Goal: Task Accomplishment & Management: Manage account settings

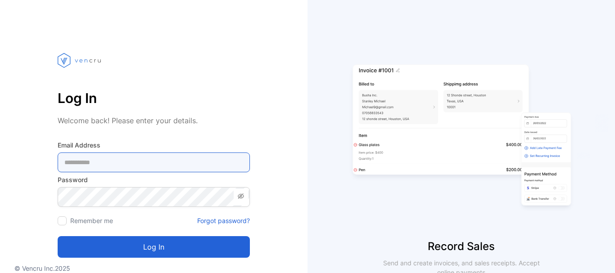
click at [116, 165] on Address-inputemail "email" at bounding box center [154, 163] width 192 height 20
type Address-inputemail "**********"
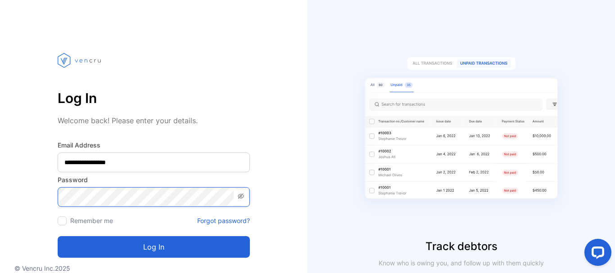
click at [58, 236] on button "Log in" at bounding box center [154, 247] width 192 height 22
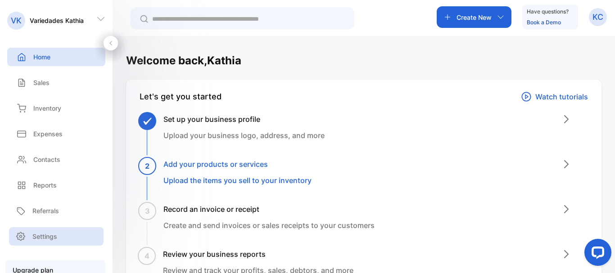
click at [44, 239] on p "Settings" at bounding box center [44, 236] width 25 height 9
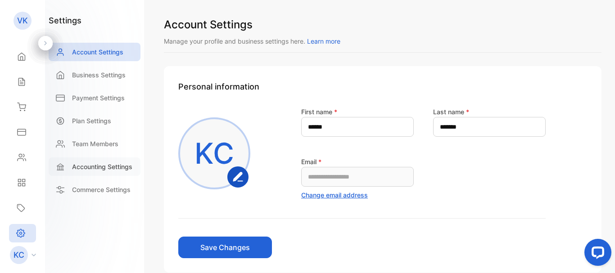
click at [109, 162] on div "Accounting Settings" at bounding box center [95, 166] width 92 height 18
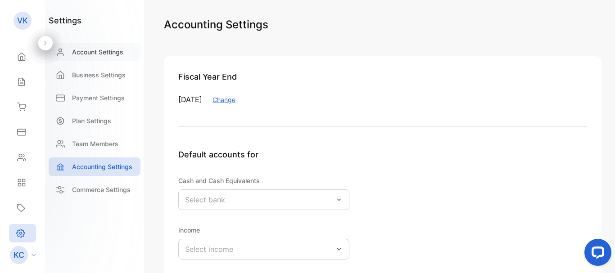
click at [108, 57] on div "Account Settings" at bounding box center [95, 52] width 92 height 18
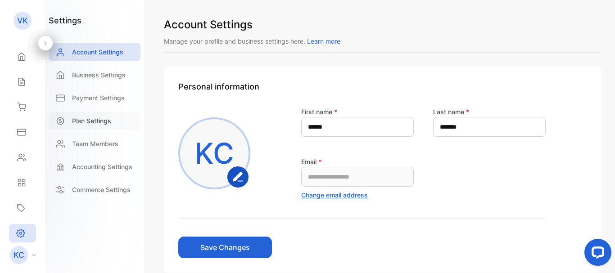
click at [101, 122] on p "Plan Settings" at bounding box center [91, 120] width 39 height 9
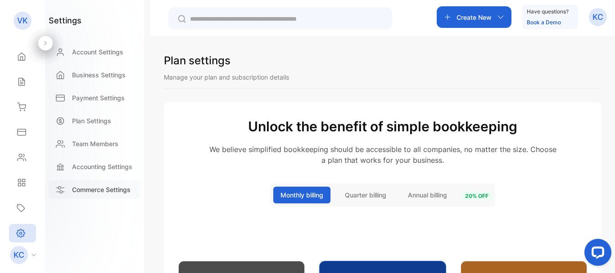
click at [96, 190] on p "Commerce Settings" at bounding box center [101, 189] width 58 height 9
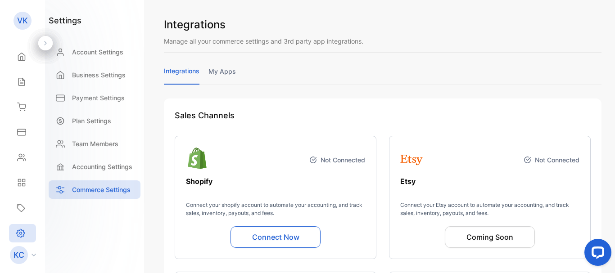
click at [21, 23] on p "VK" at bounding box center [22, 21] width 11 height 12
click at [44, 43] on icon at bounding box center [45, 43] width 6 height 6
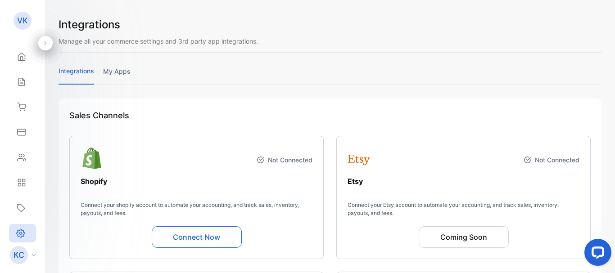
click at [44, 43] on icon at bounding box center [45, 43] width 6 height 6
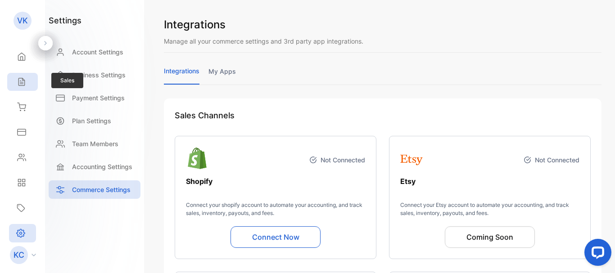
click at [19, 81] on icon at bounding box center [21, 81] width 9 height 9
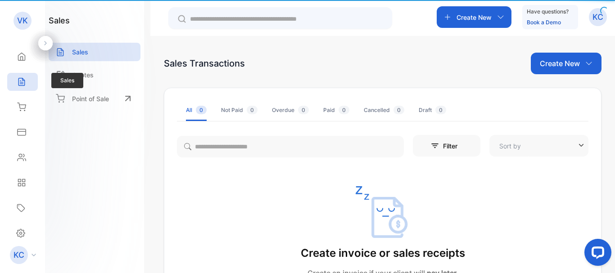
type input "**********"
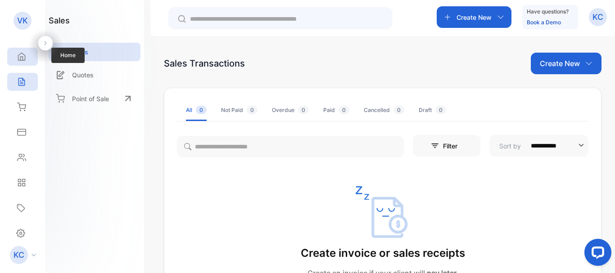
click at [23, 59] on icon at bounding box center [21, 56] width 9 height 9
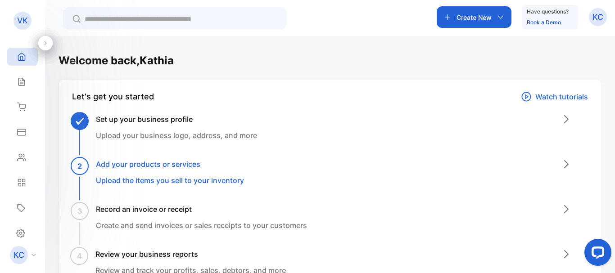
click at [564, 165] on icon at bounding box center [566, 164] width 4 height 7
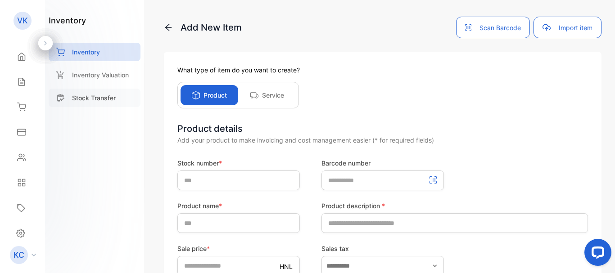
click at [96, 100] on p "Stock Transfer" at bounding box center [94, 97] width 44 height 9
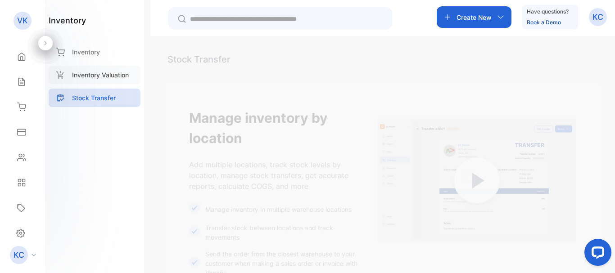
click at [96, 79] on p "Inventory Valuation" at bounding box center [100, 74] width 57 height 9
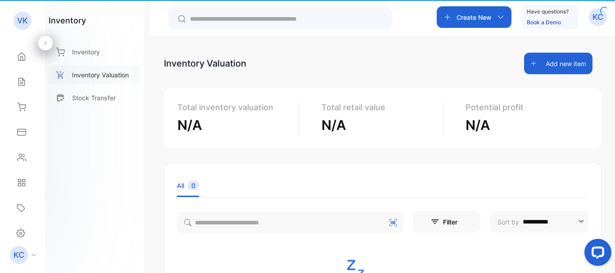
click at [96, 79] on p "Inventory Valuation" at bounding box center [100, 74] width 57 height 9
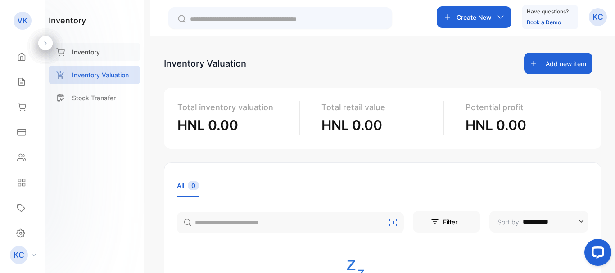
click at [92, 52] on p "Inventory" at bounding box center [86, 51] width 28 height 9
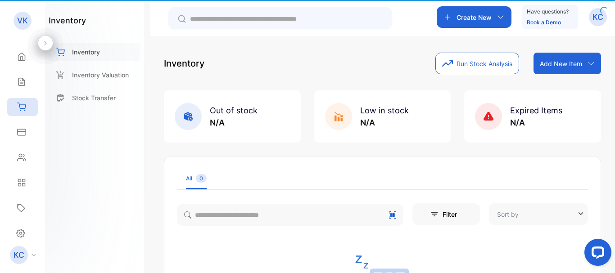
type input "**********"
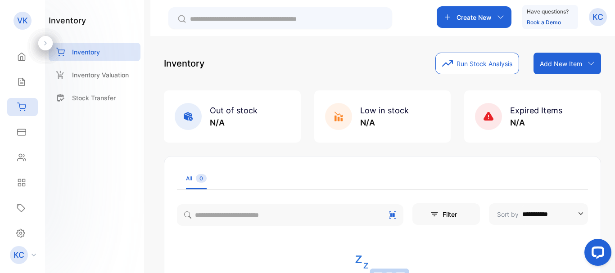
click at [34, 256] on icon at bounding box center [33, 255] width 4 height 3
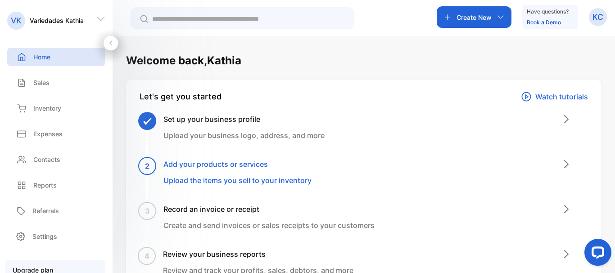
click at [252, 165] on h3 "Add your products or services" at bounding box center [237, 164] width 148 height 11
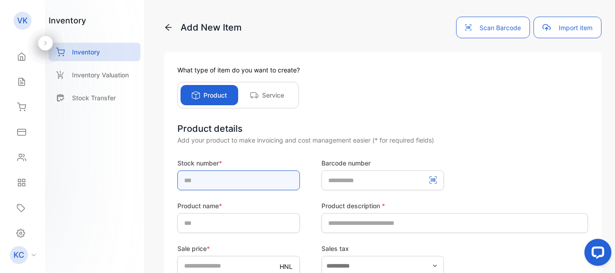
click at [198, 182] on input "text" at bounding box center [238, 181] width 122 height 20
click at [575, 30] on button "Import item" at bounding box center [567, 28] width 68 height 22
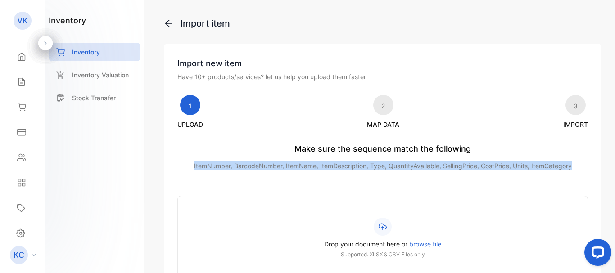
drag, startPoint x: 191, startPoint y: 163, endPoint x: 574, endPoint y: 165, distance: 382.9
click at [574, 165] on p "ItemNumber, BarcodeNumber, ItemName, ItemDescription, Type, QuantityAvailable, …" at bounding box center [382, 165] width 410 height 9
copy p "ItemNumber, BarcodeNumber, ItemName, ItemDescription, Type, QuantityAvailable, …"
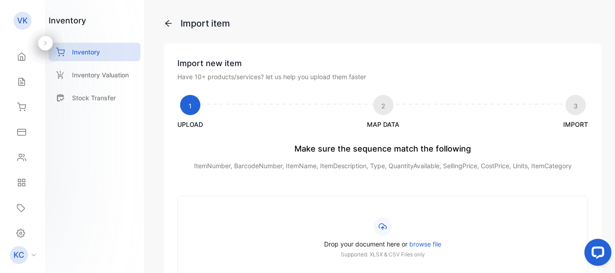
click at [387, 225] on div at bounding box center [382, 227] width 18 height 18
click at [0, 0] on input "Drop your document here or browse file Supported: XLSX & CSV Files only" at bounding box center [0, 0] width 0 height 0
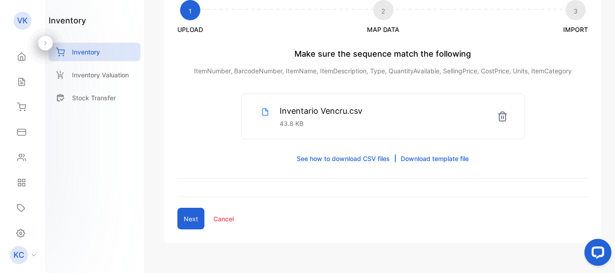
scroll to position [97, 0]
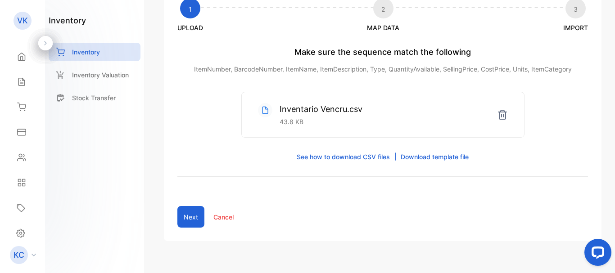
click at [447, 159] on link "Download template file" at bounding box center [434, 156] width 68 height 9
click at [189, 217] on button "Next" at bounding box center [190, 217] width 27 height 22
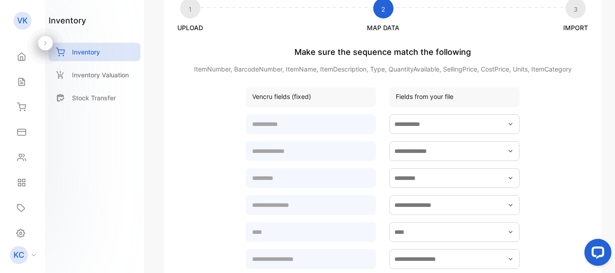
click at [508, 124] on icon "button" at bounding box center [510, 124] width 7 height 7
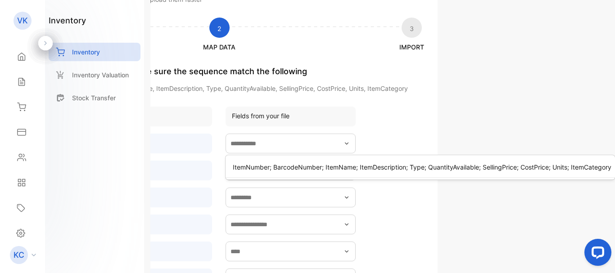
scroll to position [76, 167]
click at [410, 51] on span "IMPORT" at bounding box center [411, 48] width 25 height 9
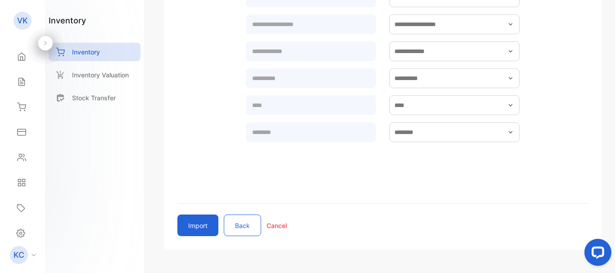
scroll to position [335, 0]
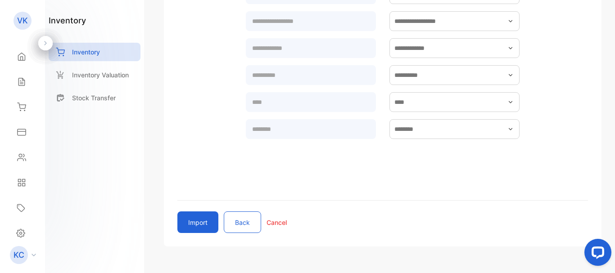
click at [200, 221] on button "Import" at bounding box center [197, 222] width 41 height 22
click at [507, 102] on icon "button" at bounding box center [510, 102] width 7 height 7
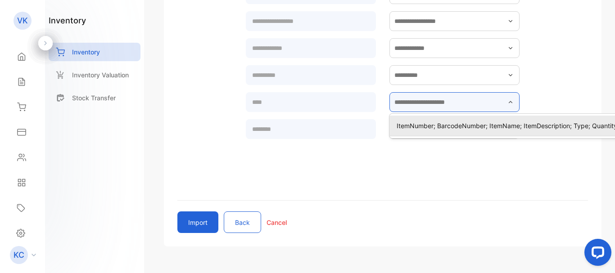
scroll to position [335, 167]
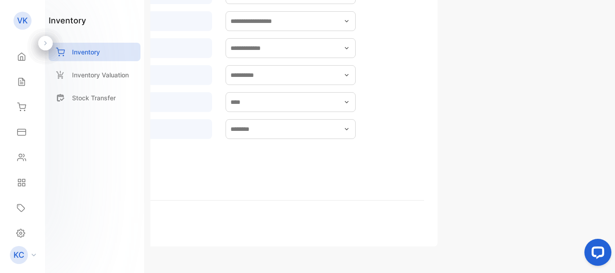
click at [306, 179] on div "ItemNumber; BarcodeNumber; ItemName; ItemDescription; Type; QuantityAvailable; …" at bounding box center [219, 28] width 274 height 308
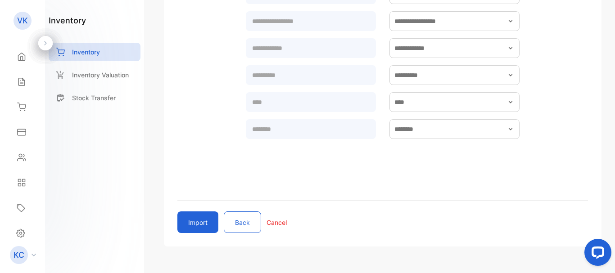
scroll to position [335, 0]
click at [196, 232] on button "Import" at bounding box center [197, 222] width 41 height 22
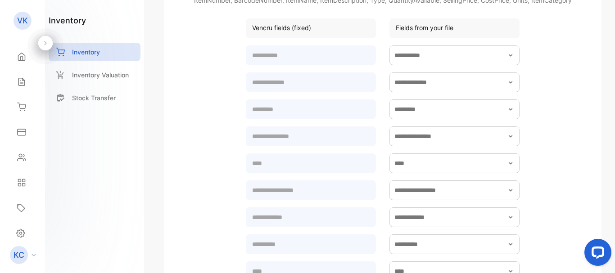
scroll to position [167, 0]
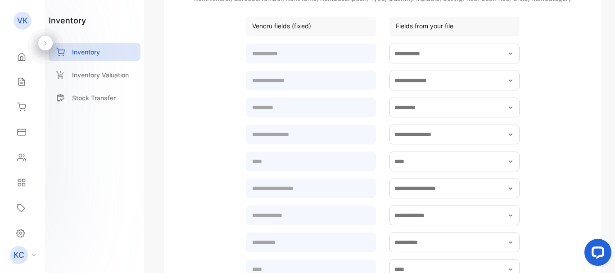
click at [509, 54] on icon "button" at bounding box center [510, 53] width 7 height 7
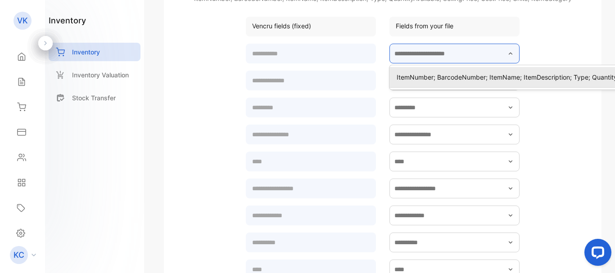
scroll to position [167, 167]
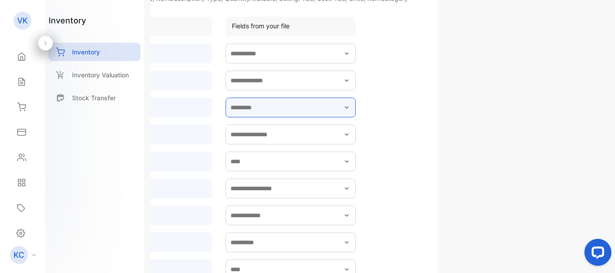
click at [337, 101] on input "text" at bounding box center [290, 108] width 130 height 20
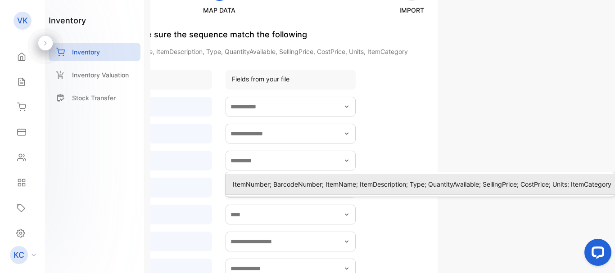
scroll to position [90, 167]
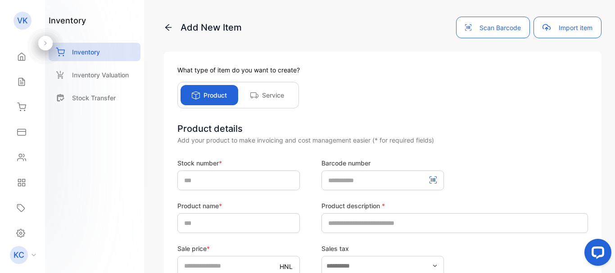
click at [557, 27] on button "Import item" at bounding box center [567, 28] width 68 height 22
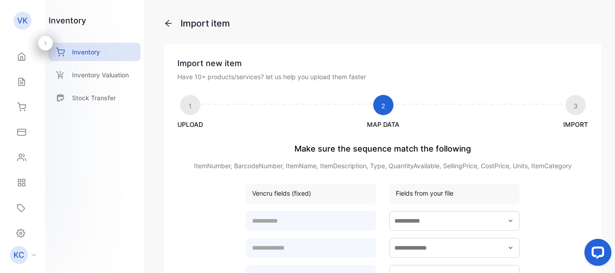
click at [448, 194] on div "Fields from your file" at bounding box center [454, 194] width 130 height 20
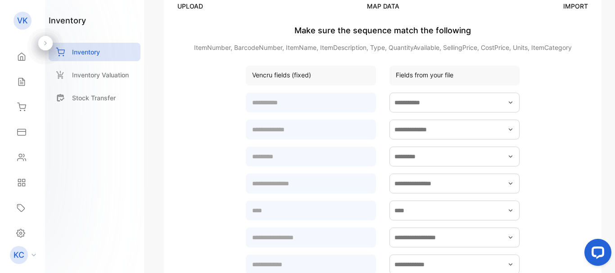
scroll to position [115, 0]
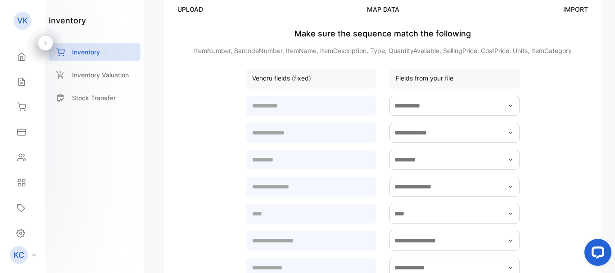
click at [463, 86] on div "Fields from your file" at bounding box center [454, 79] width 130 height 20
click at [405, 89] on div "Vencru fields (fixed) Fields from your file" at bounding box center [382, 235] width 410 height 333
drag, startPoint x: 405, startPoint y: 89, endPoint x: 397, endPoint y: 91, distance: 7.9
click at [401, 90] on div "Vencru fields (fixed) Fields from your file" at bounding box center [382, 235] width 410 height 333
click at [313, 83] on div "Vencru fields (fixed)" at bounding box center [311, 79] width 130 height 20
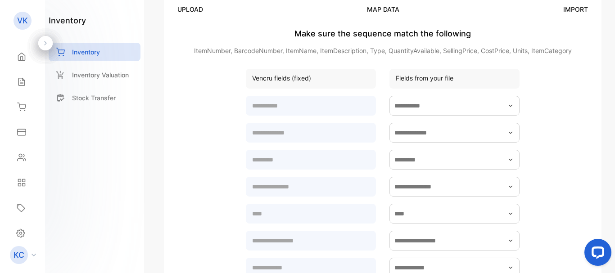
click at [303, 81] on div "Vencru fields (fixed)" at bounding box center [311, 79] width 130 height 20
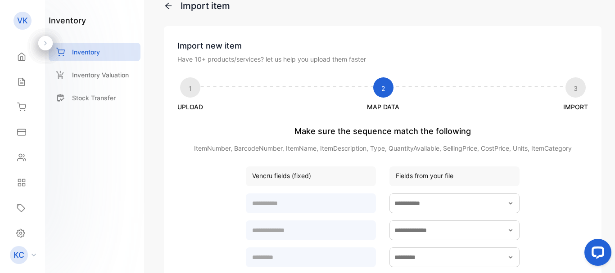
scroll to position [0, 0]
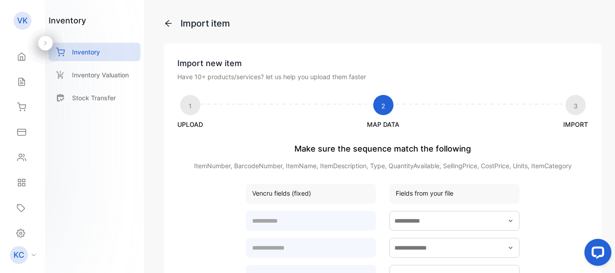
click at [171, 23] on icon at bounding box center [168, 23] width 9 height 9
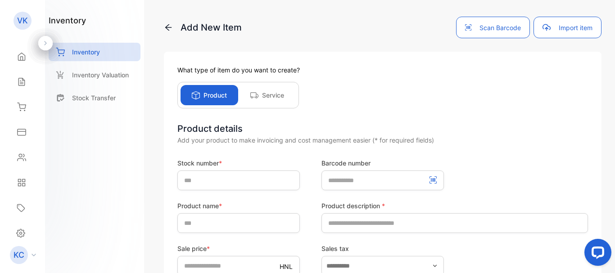
click at [171, 23] on icon at bounding box center [168, 27] width 9 height 9
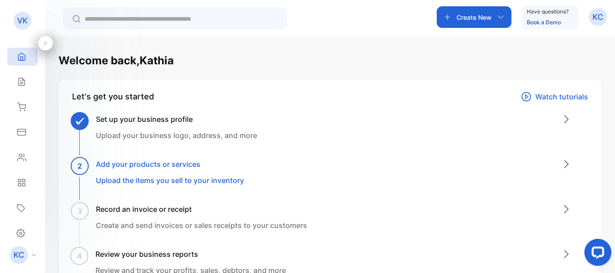
click at [127, 169] on h3 "Add your products or services" at bounding box center [170, 164] width 148 height 11
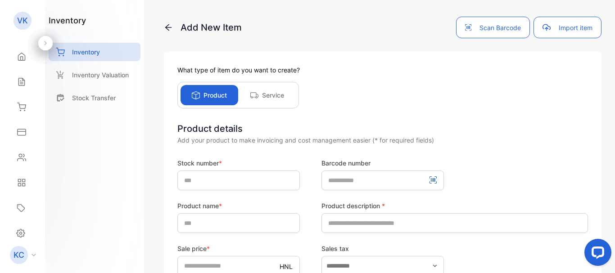
click at [555, 27] on button "Import item" at bounding box center [567, 28] width 68 height 22
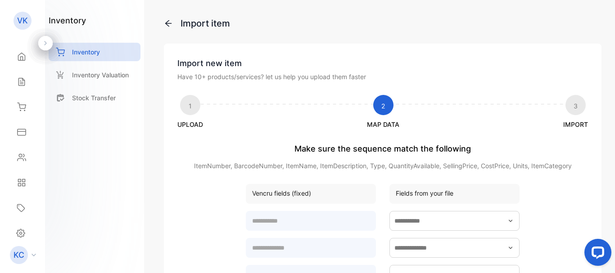
click at [447, 198] on div "Fields from your file" at bounding box center [454, 194] width 130 height 20
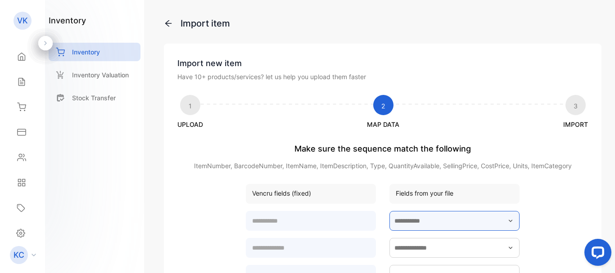
click at [409, 223] on input "text" at bounding box center [454, 221] width 130 height 20
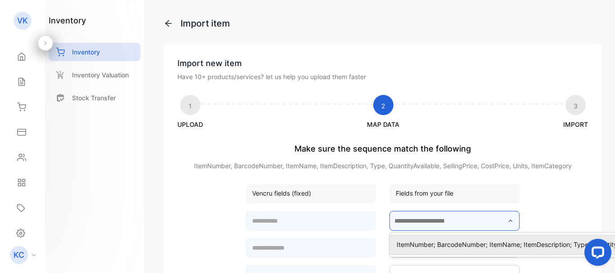
scroll to position [0, 167]
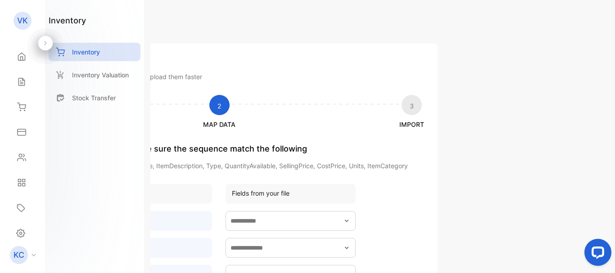
click at [311, 191] on div "Fields from your file" at bounding box center [290, 194] width 130 height 20
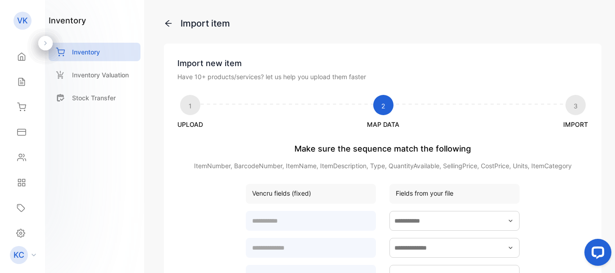
click at [283, 194] on div "Vencru fields (fixed)" at bounding box center [311, 194] width 130 height 20
drag, startPoint x: 317, startPoint y: 193, endPoint x: 231, endPoint y: 193, distance: 86.4
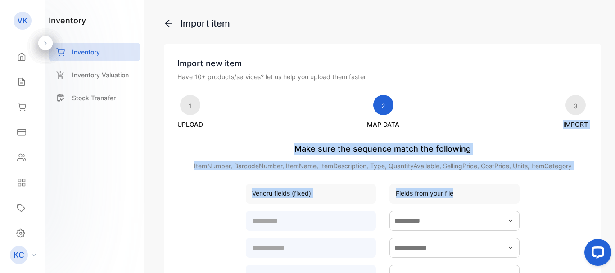
drag, startPoint x: 611, startPoint y: 95, endPoint x: 614, endPoint y: 197, distance: 101.3
click at [614, 197] on div "Import item Import new item Have 10+ products/services? let us help you upload …" at bounding box center [382, 136] width 464 height 273
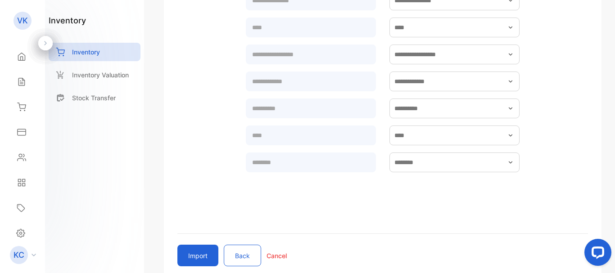
scroll to position [303, 0]
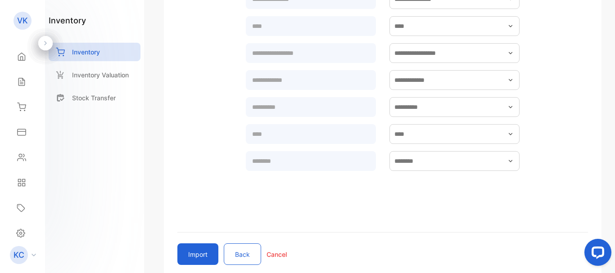
click at [192, 257] on button "Import" at bounding box center [197, 254] width 41 height 22
click at [508, 80] on icon "button" at bounding box center [510, 80] width 4 height 2
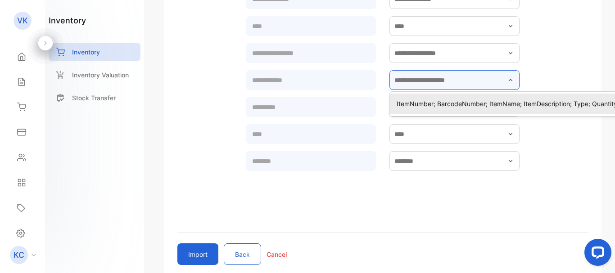
scroll to position [303, 167]
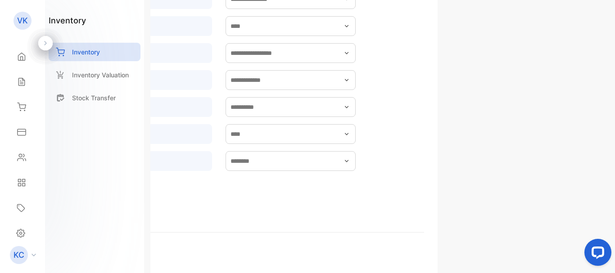
click at [507, 80] on div "Import item Import new item Have 10+ products/services? let us help you upload …" at bounding box center [382, 136] width 464 height 273
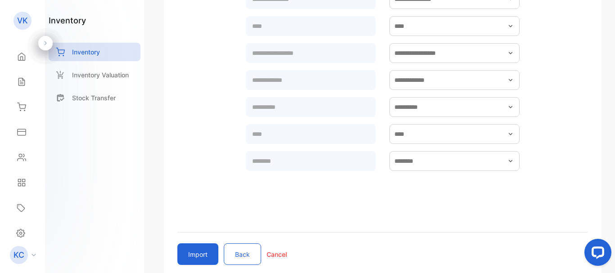
click at [190, 255] on button "Import" at bounding box center [197, 254] width 41 height 22
click at [204, 255] on button "Import" at bounding box center [197, 254] width 41 height 22
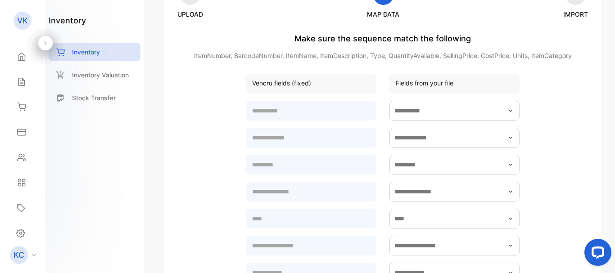
scroll to position [0, 0]
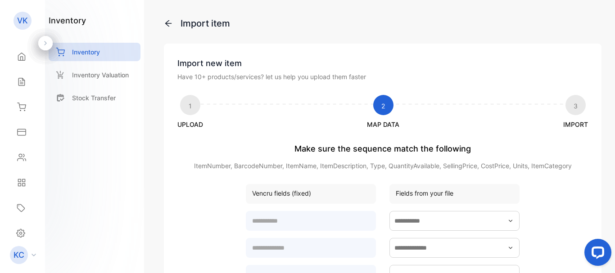
click at [170, 27] on icon at bounding box center [168, 23] width 9 height 9
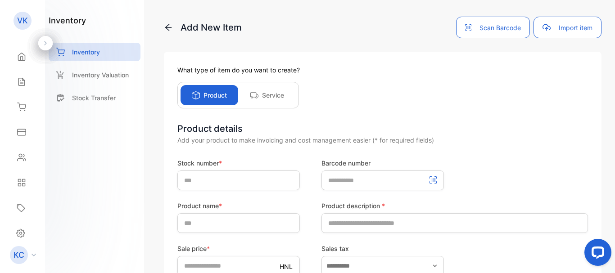
click at [170, 27] on icon at bounding box center [168, 27] width 9 height 9
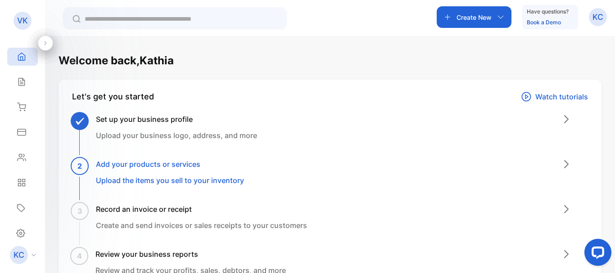
click at [197, 173] on div "2 Add your products or services Upload the items you sell to your inventory" at bounding box center [170, 172] width 148 height 27
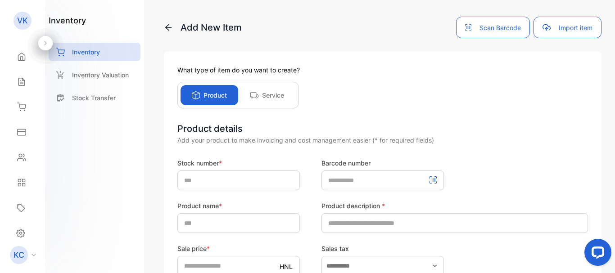
click at [562, 27] on button "Import item" at bounding box center [567, 28] width 68 height 22
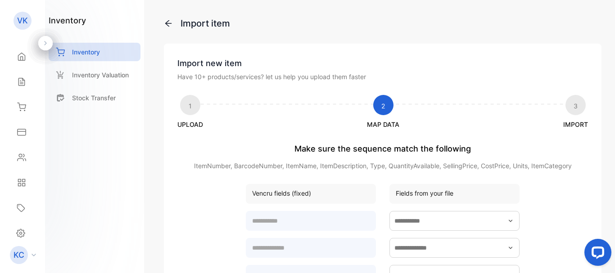
click at [392, 193] on div "Fields from your file" at bounding box center [454, 194] width 130 height 20
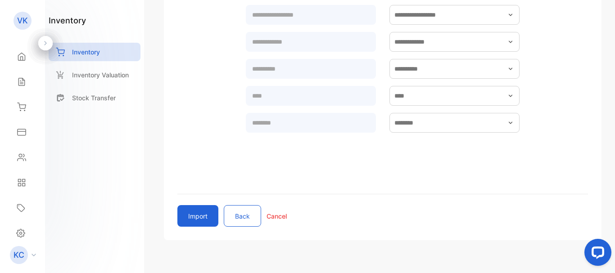
scroll to position [359, 0]
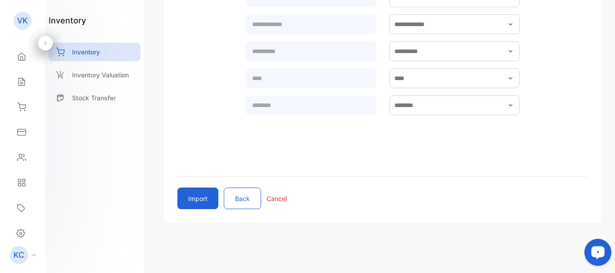
click at [198, 209] on button "Import" at bounding box center [197, 199] width 41 height 22
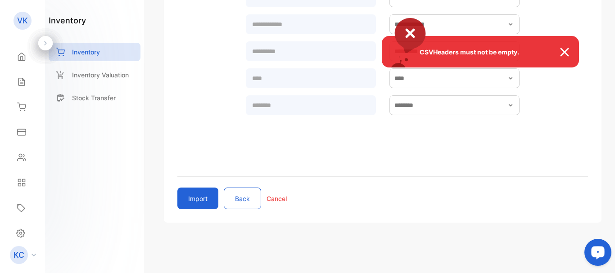
click at [196, 200] on div "CSVHeaders must not be empty." at bounding box center [307, 136] width 615 height 273
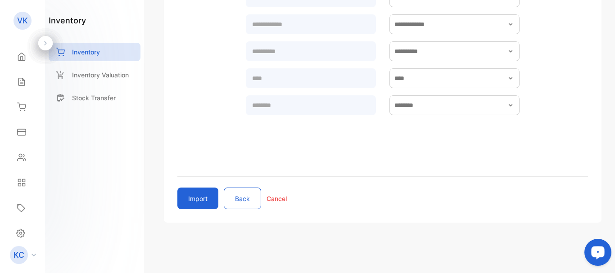
click at [196, 200] on button "Import" at bounding box center [197, 199] width 41 height 22
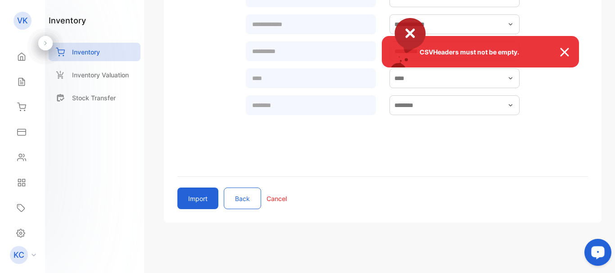
click at [485, 85] on div "CSVHeaders must not be empty." at bounding box center [307, 136] width 615 height 273
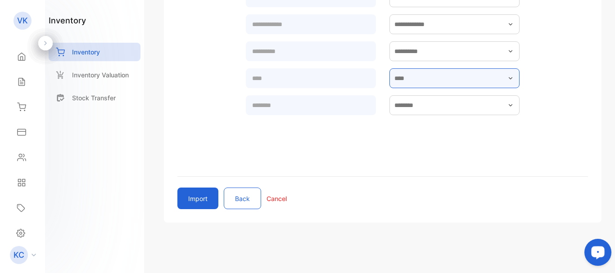
click at [504, 80] on button "button" at bounding box center [454, 78] width 130 height 20
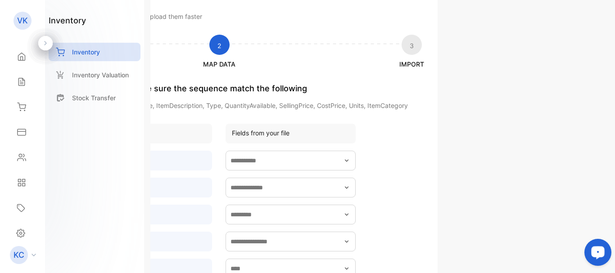
scroll to position [0, 167]
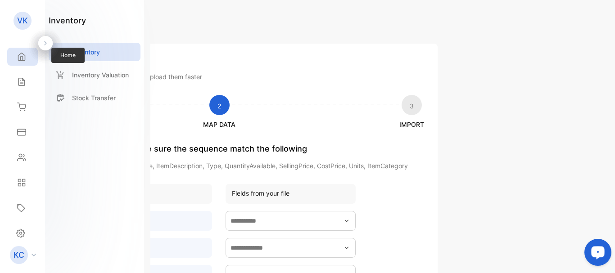
click at [17, 57] on div "Home" at bounding box center [20, 56] width 12 height 9
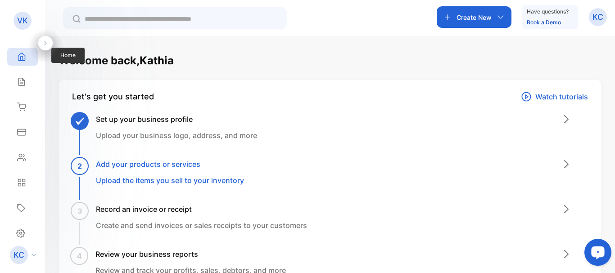
click at [22, 62] on div "Home" at bounding box center [22, 57] width 31 height 18
click at [163, 118] on h3 "Set up your business profile" at bounding box center [176, 119] width 161 height 11
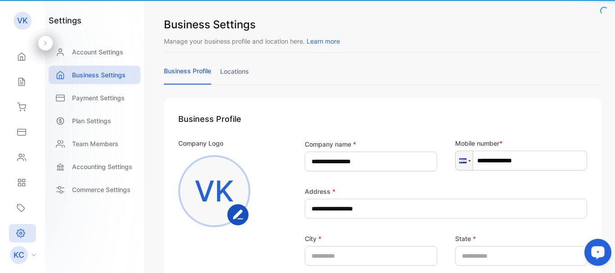
click at [157, 163] on div "**********" at bounding box center [382, 136] width 464 height 273
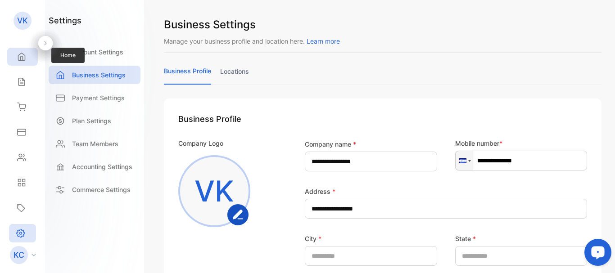
click at [18, 57] on icon at bounding box center [21, 57] width 7 height 8
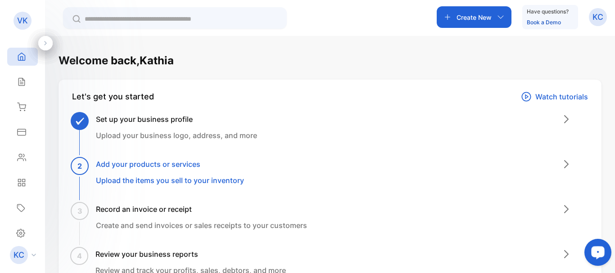
click at [154, 173] on div "2 Add your products or services Upload the items you sell to your inventory" at bounding box center [170, 172] width 148 height 27
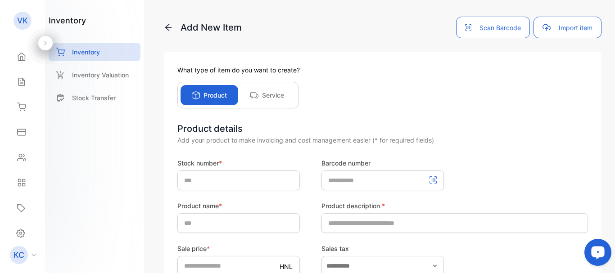
click at [272, 91] on p "Service" at bounding box center [273, 94] width 22 height 9
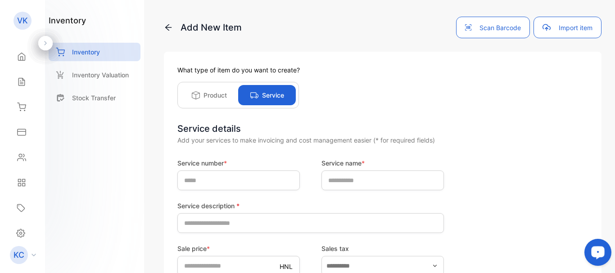
click at [219, 93] on p "Product" at bounding box center [214, 94] width 23 height 9
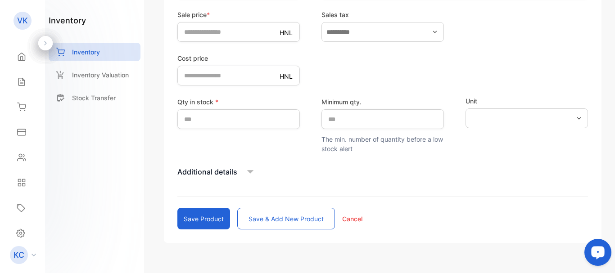
scroll to position [254, 0]
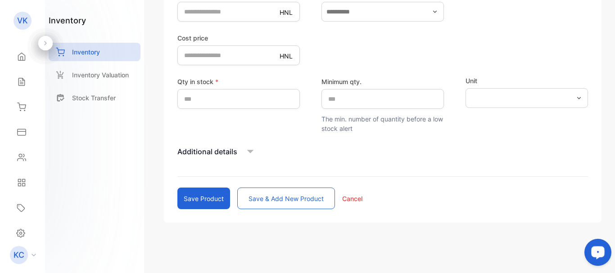
drag, startPoint x: 614, startPoint y: 262, endPoint x: 613, endPoint y: 139, distance: 122.8
click at [613, 235] on html at bounding box center [596, 254] width 38 height 38
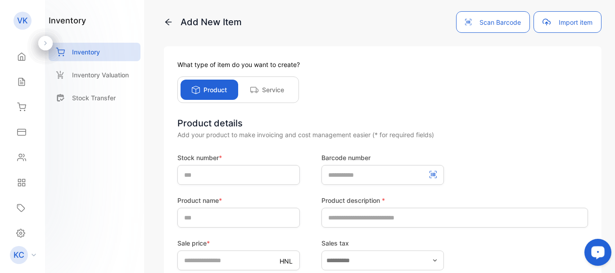
scroll to position [0, 0]
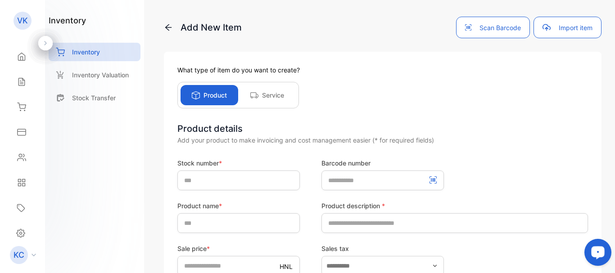
click at [561, 27] on button "Import item" at bounding box center [567, 28] width 68 height 22
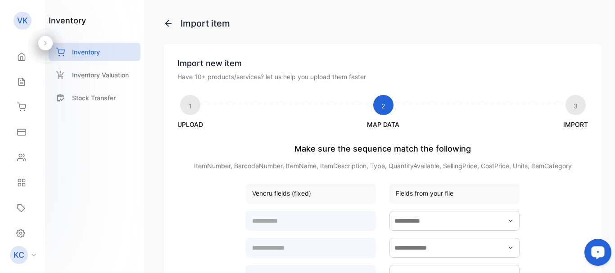
click at [278, 195] on div "Vencru fields (fixed)" at bounding box center [311, 194] width 130 height 20
click at [315, 198] on div "Vencru fields (fixed)" at bounding box center [311, 194] width 130 height 20
click at [315, 197] on div "Vencru fields (fixed)" at bounding box center [311, 194] width 130 height 20
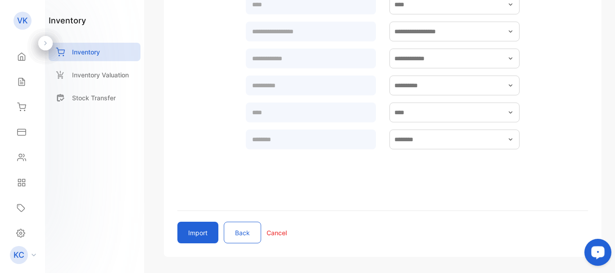
scroll to position [327, 0]
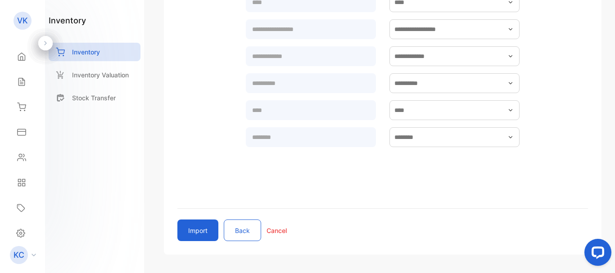
click at [199, 239] on button "Import" at bounding box center [197, 231] width 41 height 22
click at [199, 229] on button "Import" at bounding box center [197, 231] width 41 height 22
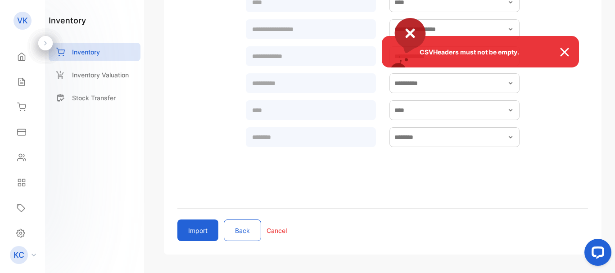
click at [565, 51] on img at bounding box center [569, 52] width 20 height 11
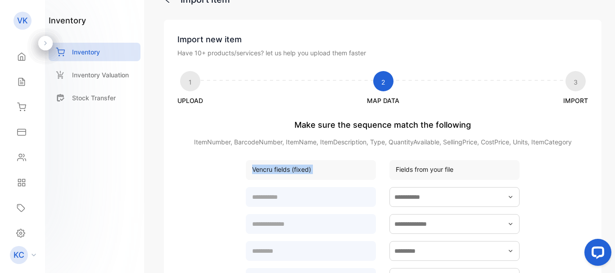
scroll to position [0, 0]
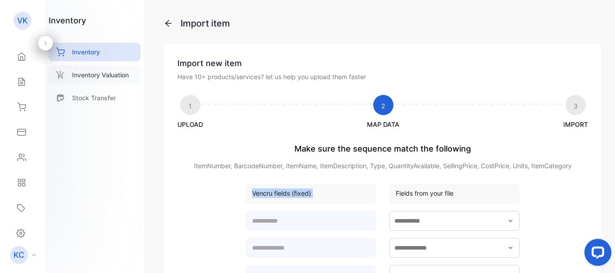
click at [100, 81] on div "Inventory Valuation" at bounding box center [95, 75] width 92 height 18
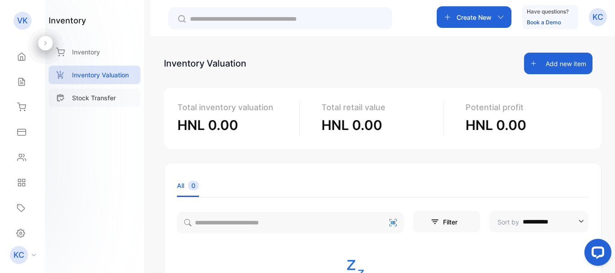
click at [87, 99] on p "Stock Transfer" at bounding box center [94, 97] width 44 height 9
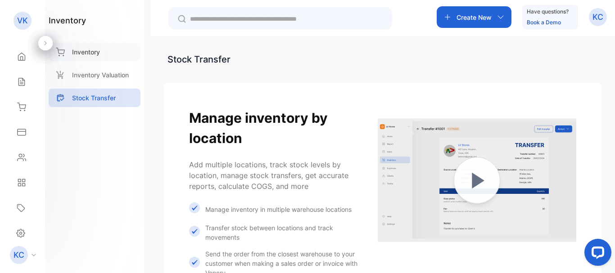
click at [83, 54] on p "Inventory" at bounding box center [86, 51] width 28 height 9
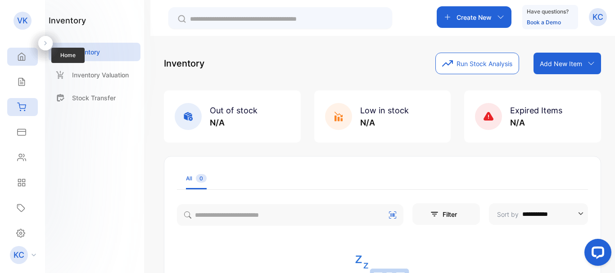
click at [26, 60] on div "Home" at bounding box center [22, 57] width 31 height 18
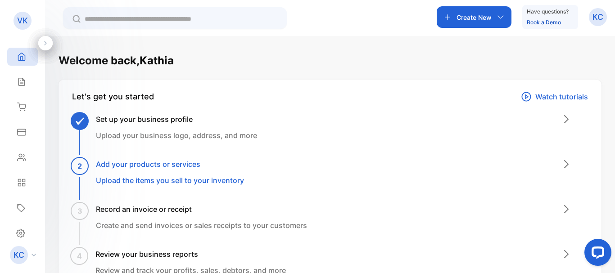
click at [562, 164] on icon at bounding box center [566, 164] width 11 height 11
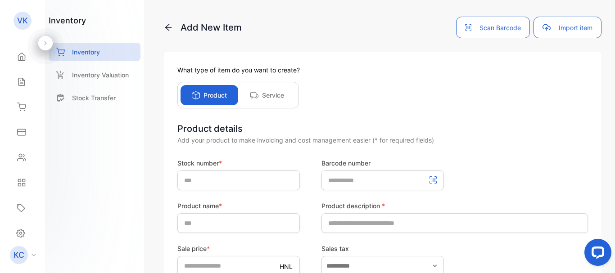
click at [544, 31] on span "button" at bounding box center [546, 27] width 8 height 11
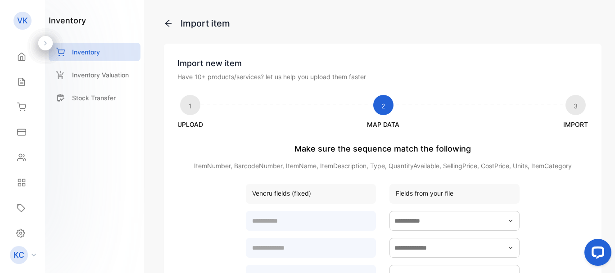
click at [313, 189] on div "Vencru fields (fixed)" at bounding box center [311, 194] width 130 height 20
click at [447, 194] on div "Fields from your file" at bounding box center [454, 194] width 130 height 20
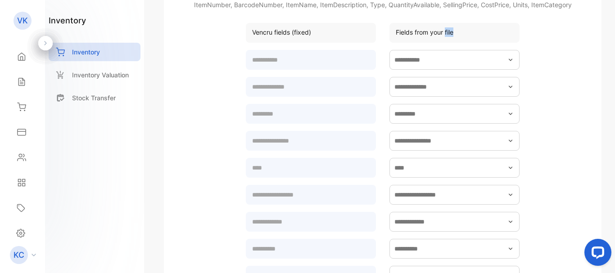
scroll to position [163, 0]
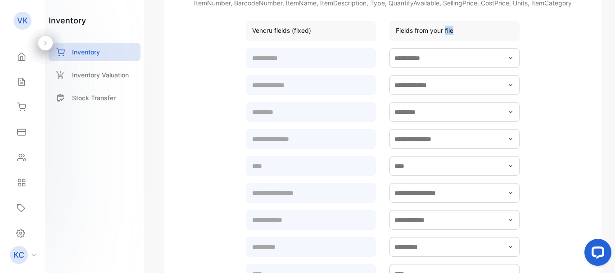
click at [508, 59] on icon "button" at bounding box center [510, 57] width 7 height 7
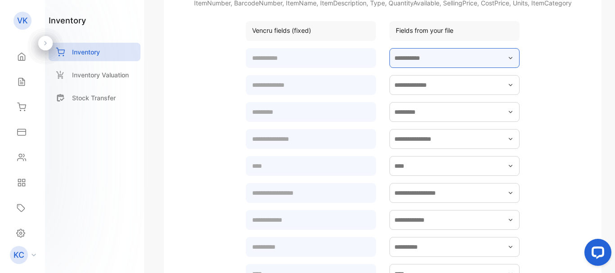
scroll to position [163, 167]
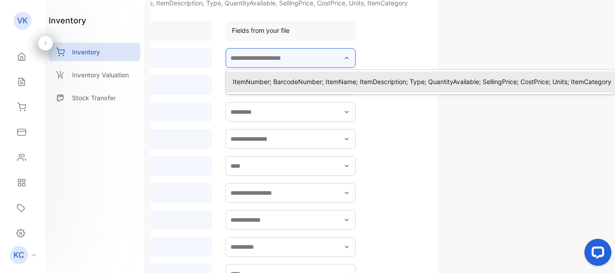
click at [305, 59] on input "text" at bounding box center [290, 58] width 130 height 20
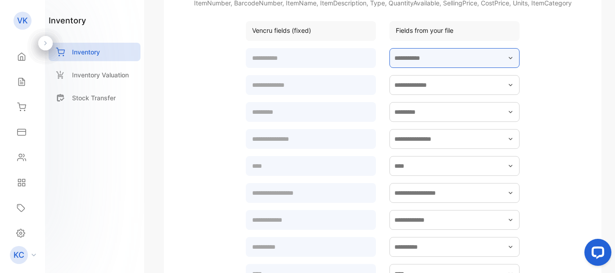
scroll to position [163, 0]
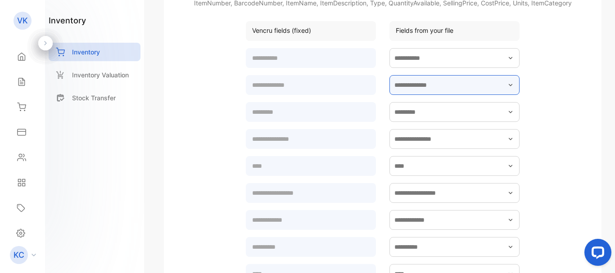
click at [453, 87] on input "text" at bounding box center [454, 85] width 130 height 20
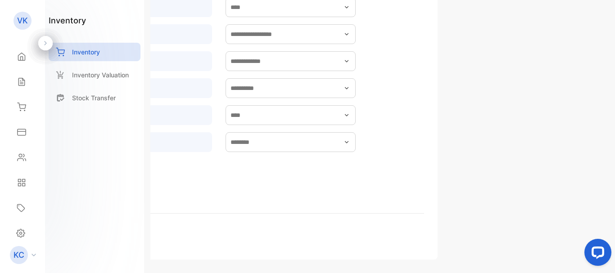
scroll to position [363, 167]
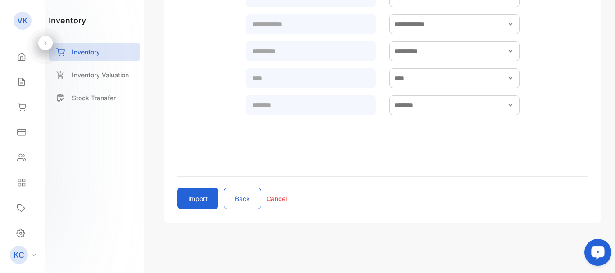
scroll to position [359, 0]
click at [186, 197] on button "Import" at bounding box center [197, 199] width 41 height 22
click at [244, 207] on button "Back" at bounding box center [242, 199] width 37 height 22
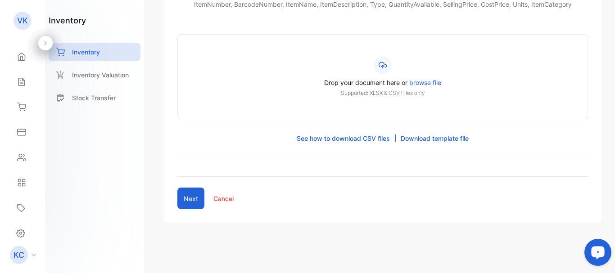
scroll to position [162, 0]
click at [219, 199] on p "Cancel" at bounding box center [223, 198] width 20 height 9
click at [383, 67] on icon at bounding box center [382, 65] width 8 height 8
click at [0, 0] on input "Drop your document here or browse file Supported: XLSX & CSV Files only" at bounding box center [0, 0] width 0 height 0
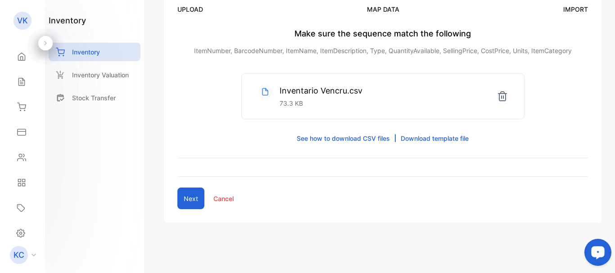
click at [188, 199] on button "Next" at bounding box center [190, 199] width 27 height 22
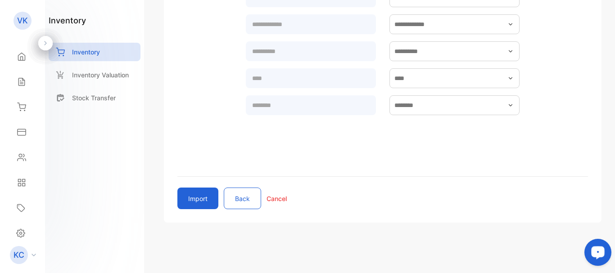
click at [197, 200] on button "Import" at bounding box center [197, 199] width 41 height 22
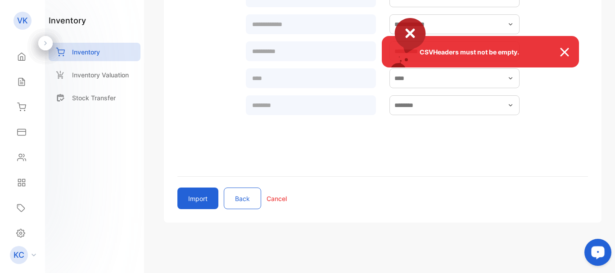
click at [241, 200] on div "CSVHeaders must not be empty." at bounding box center [307, 136] width 615 height 273
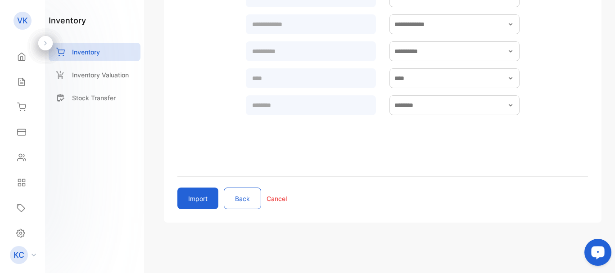
click at [241, 200] on button "Back" at bounding box center [242, 199] width 37 height 22
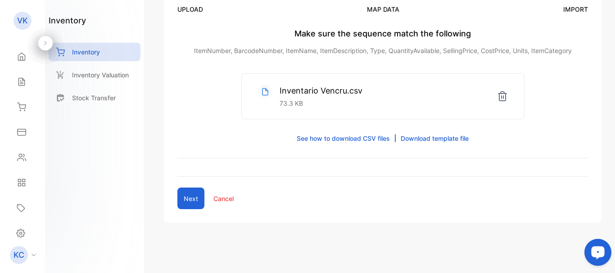
click at [372, 138] on p "See how to download CSV files" at bounding box center [343, 138] width 93 height 9
click at [447, 139] on link "Download template file" at bounding box center [434, 138] width 68 height 9
click at [187, 198] on button "Next" at bounding box center [190, 199] width 27 height 22
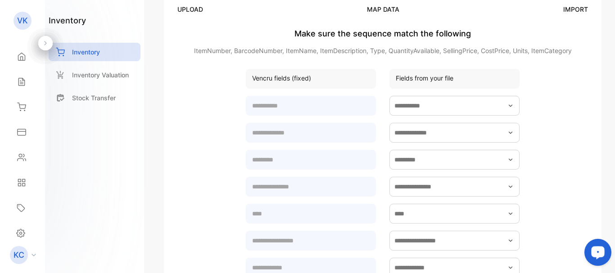
click at [509, 108] on icon "button" at bounding box center [510, 105] width 7 height 7
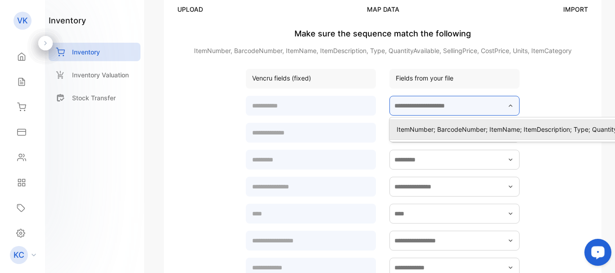
scroll to position [115, 167]
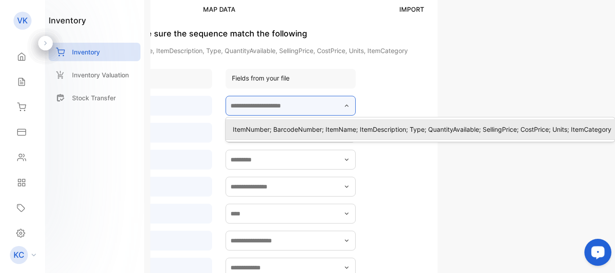
click at [258, 113] on input "text" at bounding box center [290, 106] width 130 height 20
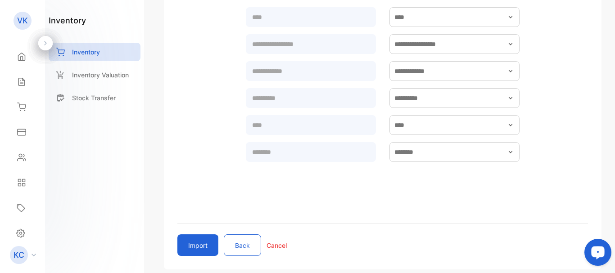
scroll to position [359, 0]
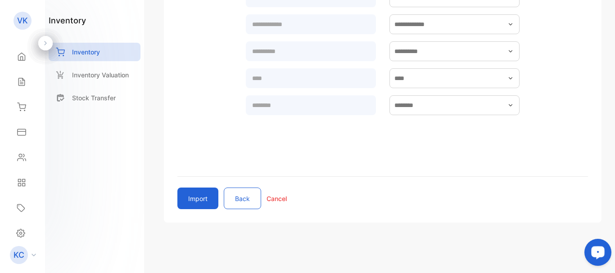
click at [195, 202] on button "Import" at bounding box center [197, 199] width 41 height 22
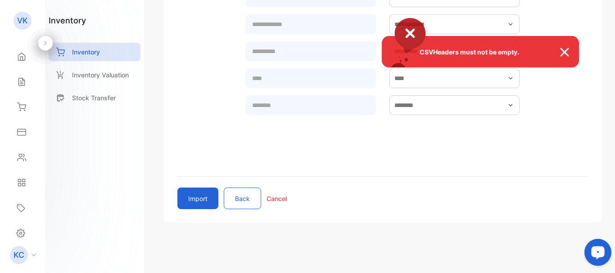
click at [195, 202] on div "CSVHeaders must not be empty." at bounding box center [307, 136] width 615 height 273
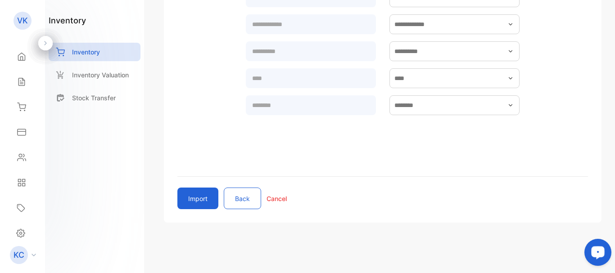
click at [195, 202] on button "Import" at bounding box center [197, 199] width 41 height 22
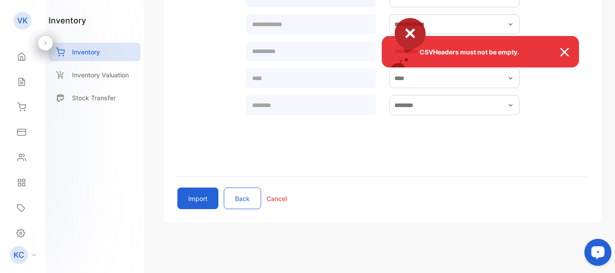
click at [511, 104] on div "CSVHeaders must not be empty." at bounding box center [307, 136] width 615 height 273
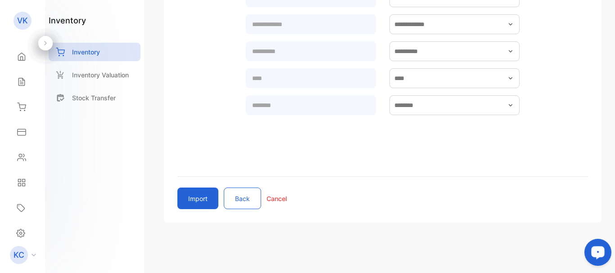
click at [511, 104] on icon "button" at bounding box center [510, 105] width 7 height 7
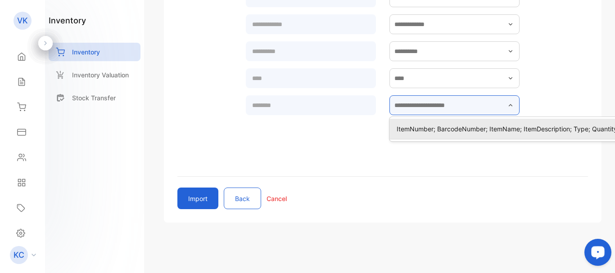
scroll to position [359, 167]
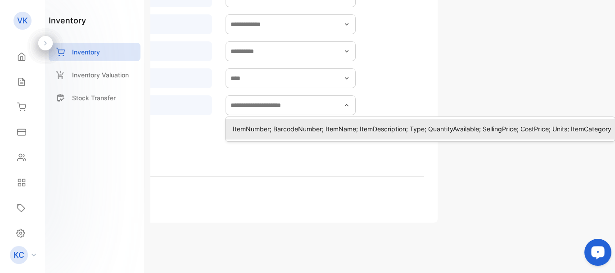
click at [405, 129] on p "ItemNumber; BarcodeNumber; ItemName; ItemDescription; Type; QuantityAvailable; …" at bounding box center [422, 128] width 378 height 9
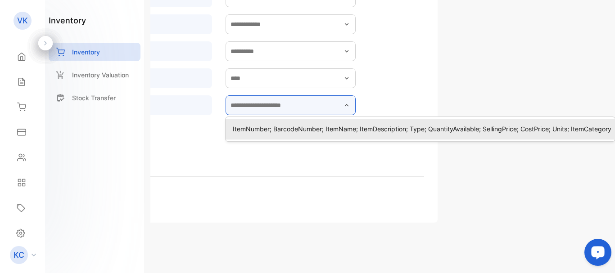
type input "**********"
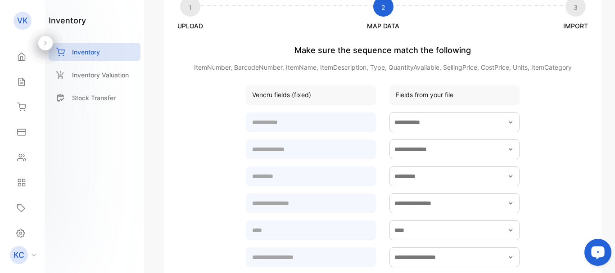
scroll to position [100, 0]
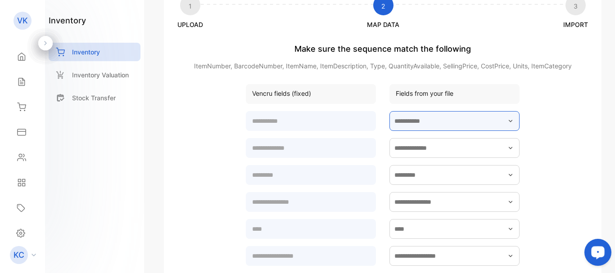
click at [511, 125] on input "text" at bounding box center [454, 121] width 130 height 20
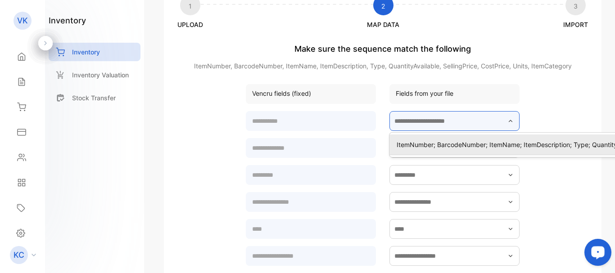
scroll to position [100, 167]
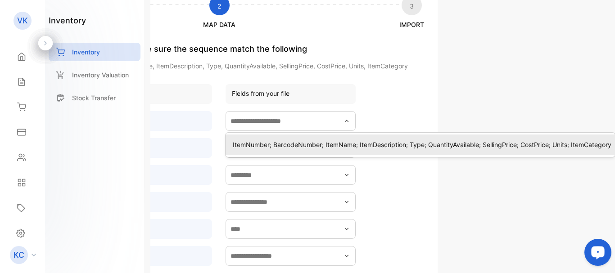
click at [404, 148] on p "ItemNumber; BarcodeNumber; ItemName; ItemDescription; Type; QuantityAvailable; …" at bounding box center [422, 144] width 378 height 9
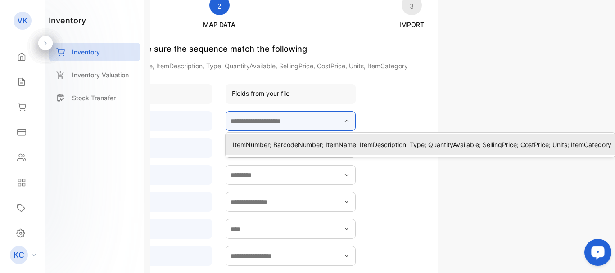
type input "**********"
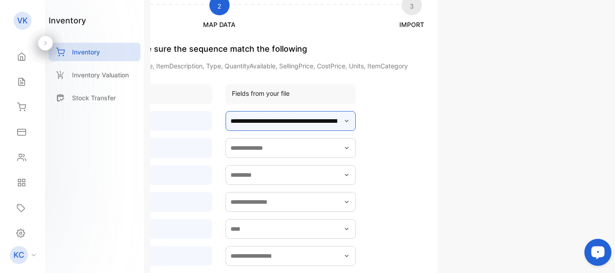
scroll to position [100, 0]
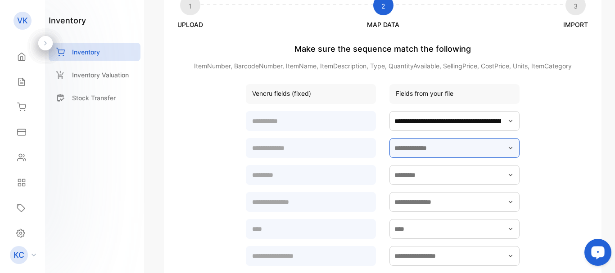
click at [458, 149] on input "text" at bounding box center [454, 148] width 130 height 20
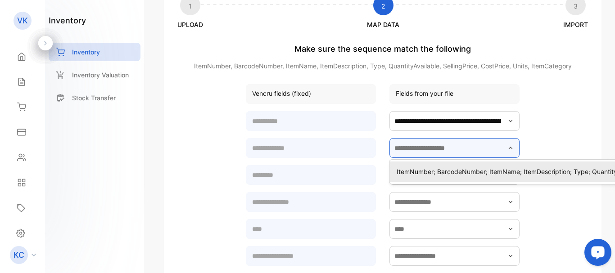
scroll to position [100, 167]
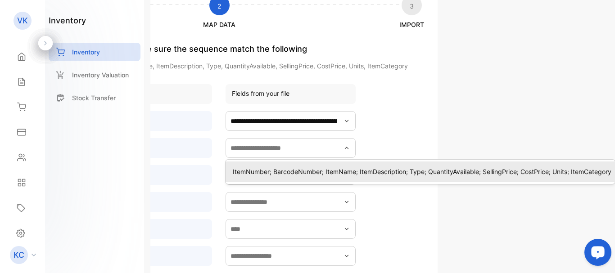
click at [449, 174] on p "ItemNumber; BarcodeNumber; ItemName; ItemDescription; Type; QuantityAvailable; …" at bounding box center [422, 171] width 378 height 9
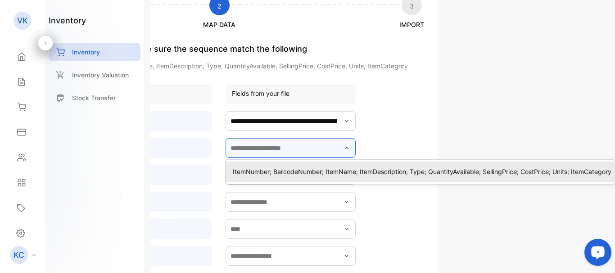
type input "**********"
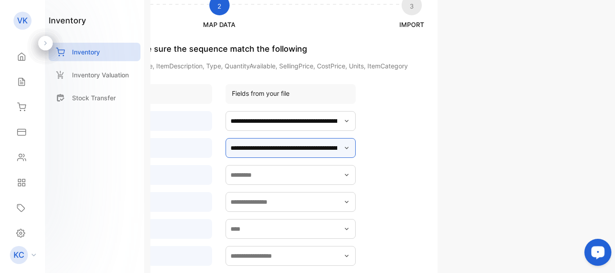
scroll to position [100, 0]
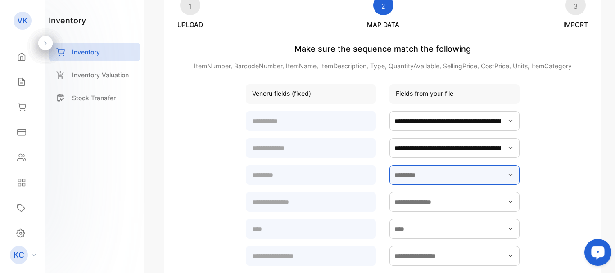
click at [431, 174] on input "text" at bounding box center [454, 175] width 130 height 20
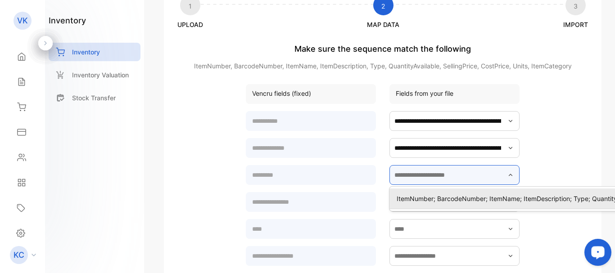
scroll to position [100, 167]
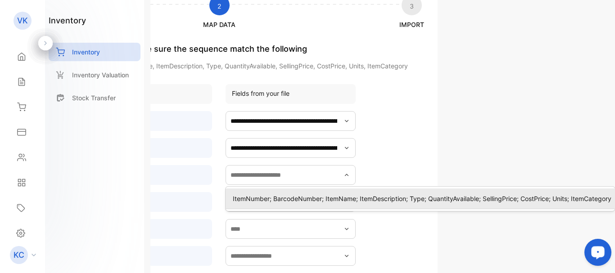
click at [382, 198] on p "ItemNumber; BarcodeNumber; ItemName; ItemDescription; Type; QuantityAvailable; …" at bounding box center [422, 198] width 378 height 9
type input "**********"
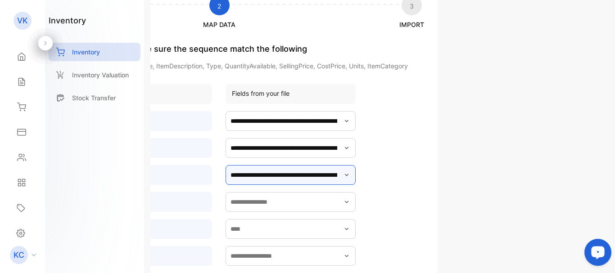
scroll to position [100, 0]
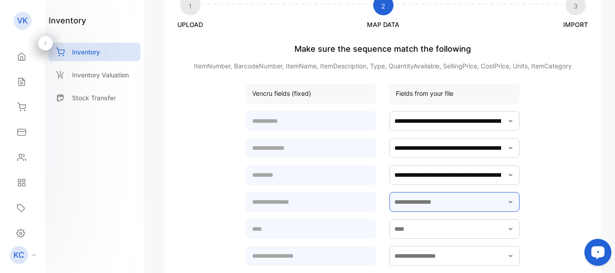
click at [423, 197] on input "text" at bounding box center [454, 202] width 130 height 20
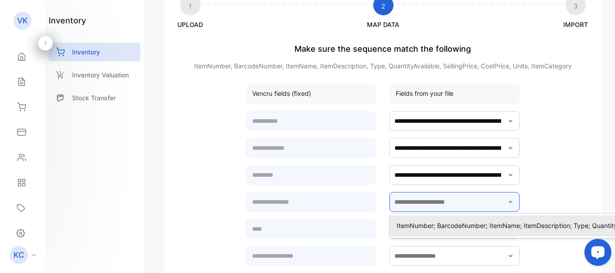
scroll to position [100, 167]
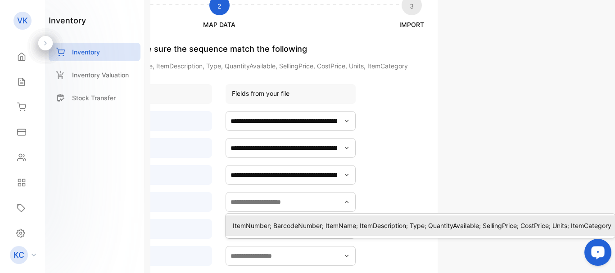
click at [367, 225] on p "ItemNumber; BarcodeNumber; ItemName; ItemDescription; Type; QuantityAvailable; …" at bounding box center [422, 225] width 378 height 9
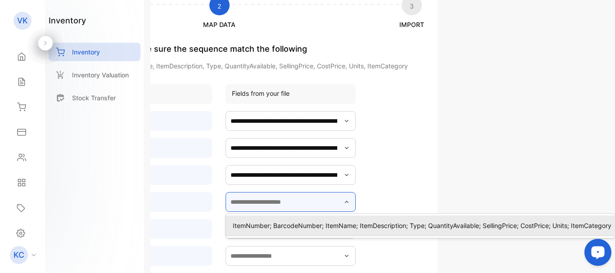
type input "**********"
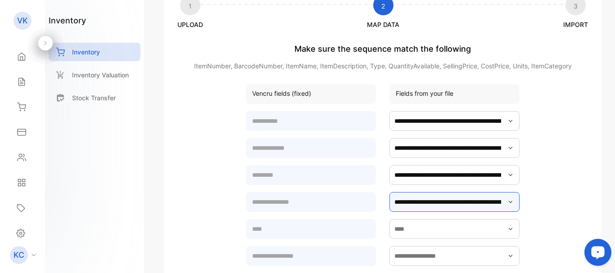
scroll to position [100, 0]
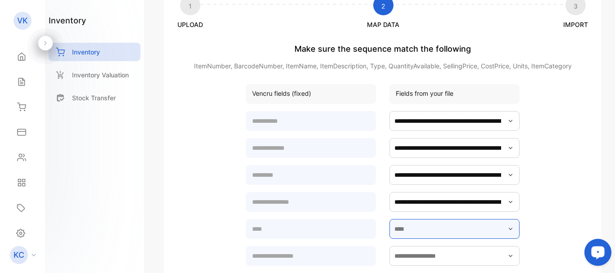
click at [402, 228] on input "text" at bounding box center [454, 229] width 130 height 20
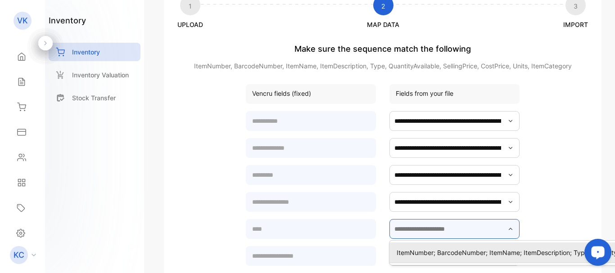
scroll to position [100, 167]
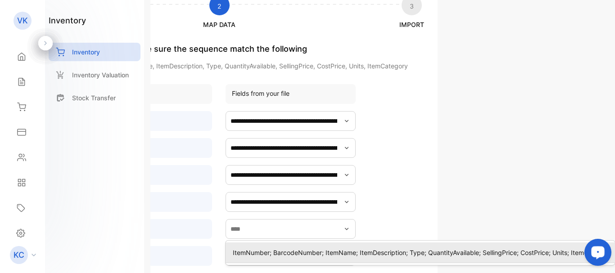
click at [323, 247] on div "ItemNumber; BarcodeNumber; ItemName; ItemDescription; Type; QuantityAvailable; …" at bounding box center [419, 252] width 389 height 13
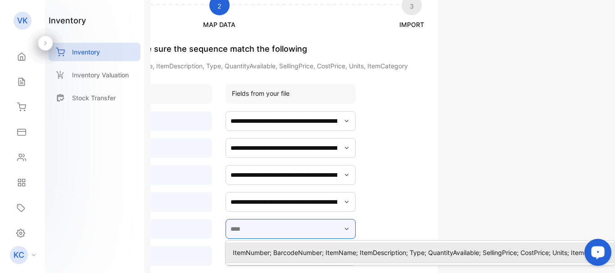
type input "**********"
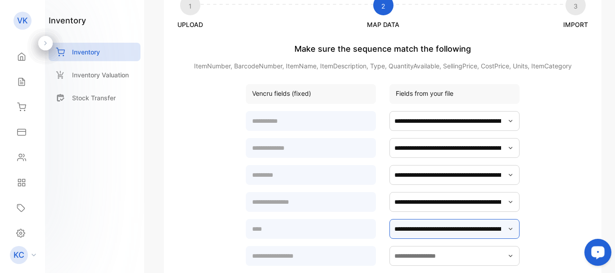
scroll to position [100, 0]
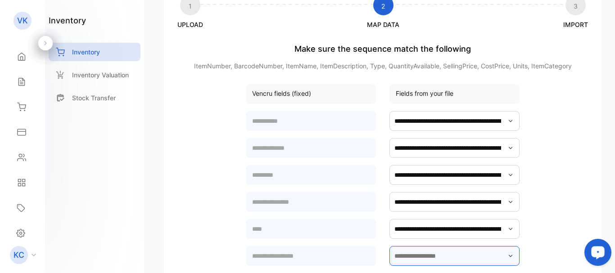
click at [434, 257] on input "text" at bounding box center [454, 256] width 130 height 20
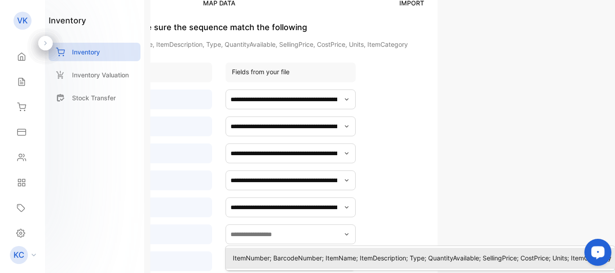
click at [341, 260] on p "ItemNumber; BarcodeNumber; ItemName; ItemDescription; Type; QuantityAvailable; …" at bounding box center [422, 257] width 378 height 9
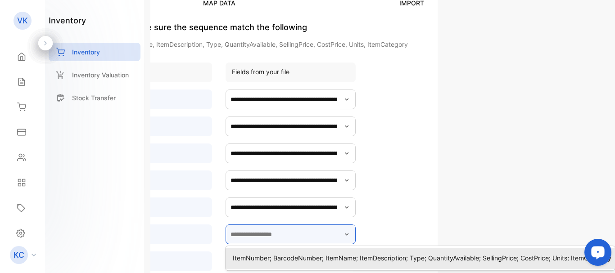
type input "**********"
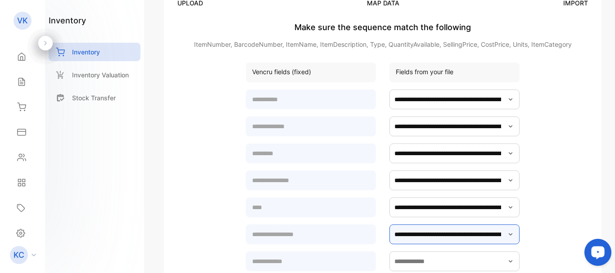
scroll to position [121, 0]
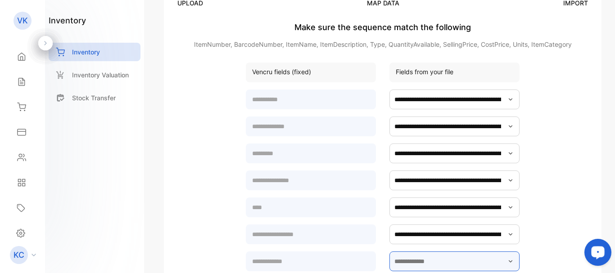
click at [450, 264] on input "text" at bounding box center [454, 262] width 130 height 20
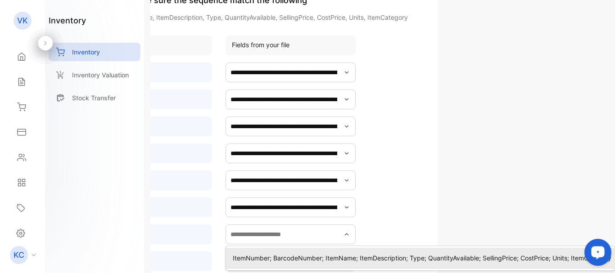
click at [344, 257] on p "ItemNumber; BarcodeNumber; ItemName; ItemDescription; Type; QuantityAvailable; …" at bounding box center [422, 257] width 378 height 9
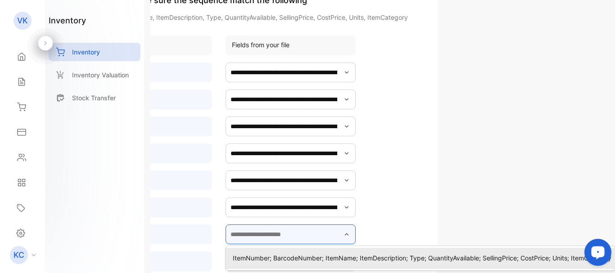
type input "**********"
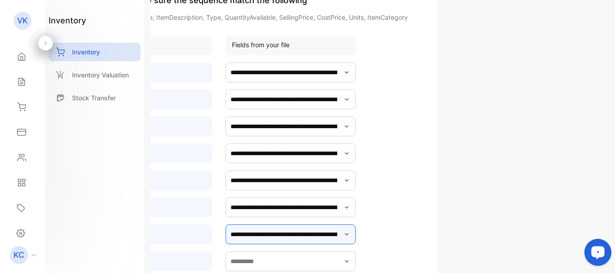
scroll to position [148, 0]
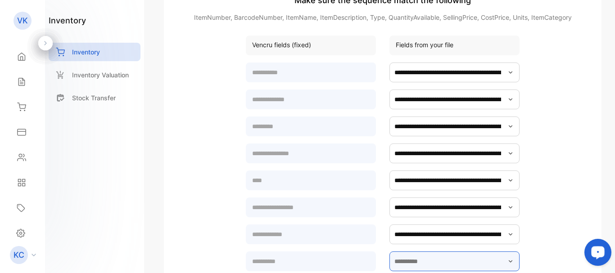
click at [409, 263] on input "text" at bounding box center [454, 262] width 130 height 20
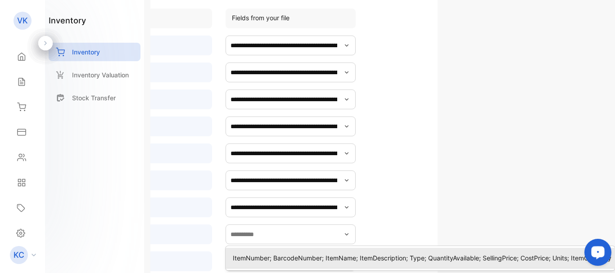
click at [375, 261] on p "ItemNumber; BarcodeNumber; ItemName; ItemDescription; Type; QuantityAvailable; …" at bounding box center [422, 257] width 378 height 9
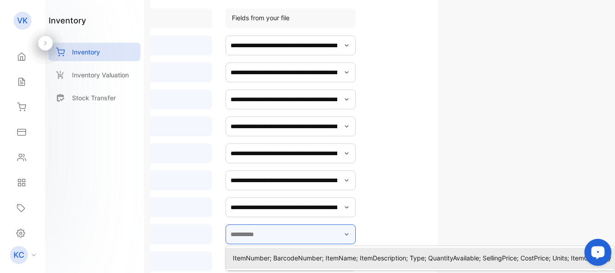
type input "**********"
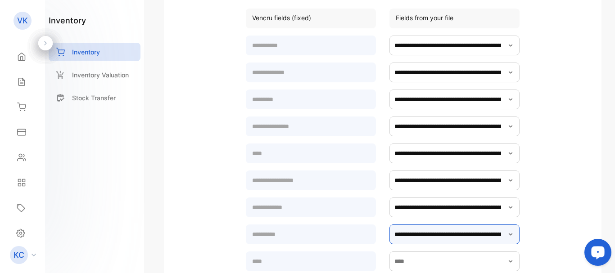
scroll to position [175, 0]
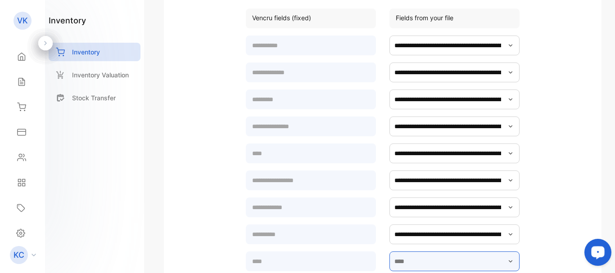
click at [418, 258] on input "text" at bounding box center [454, 262] width 130 height 20
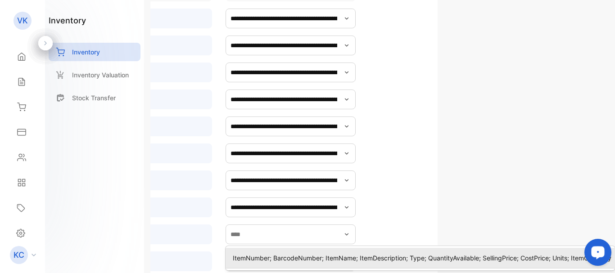
click at [387, 258] on p "ItemNumber; BarcodeNumber; ItemName; ItemDescription; Type; QuantityAvailable; …" at bounding box center [422, 257] width 378 height 9
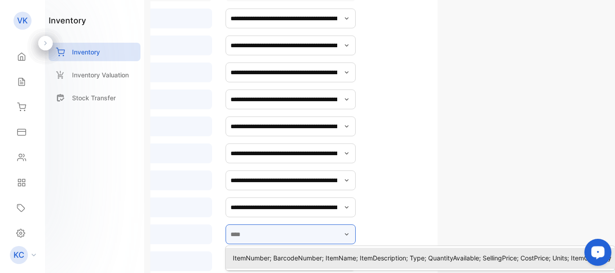
type input "**********"
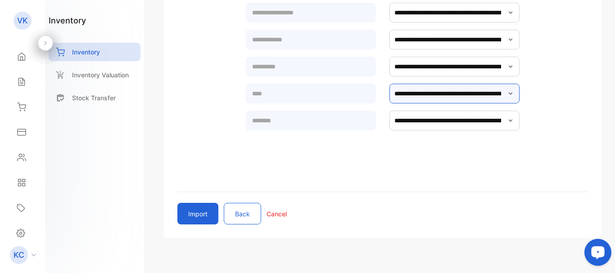
scroll to position [359, 0]
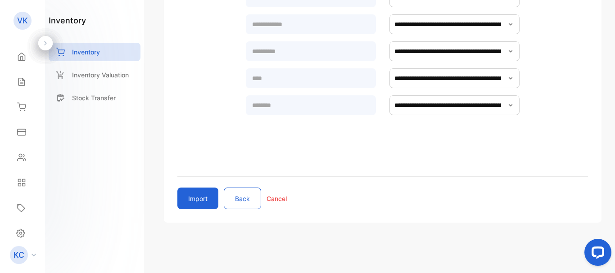
click at [198, 203] on button "Import" at bounding box center [197, 199] width 41 height 22
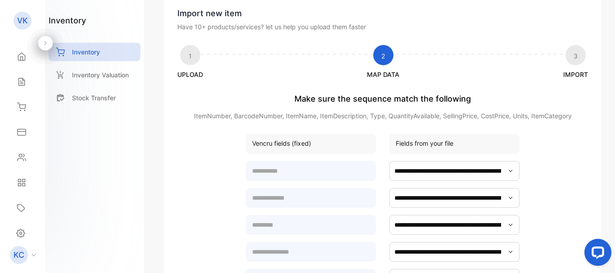
scroll to position [49, 0]
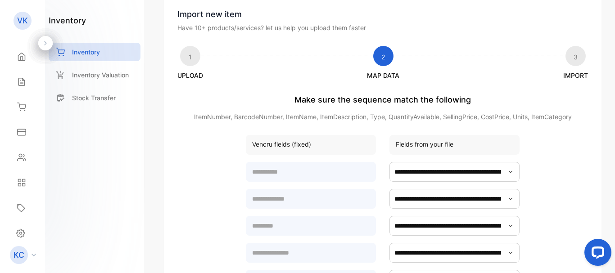
click at [432, 144] on div "Fields from your file" at bounding box center [454, 145] width 130 height 20
drag, startPoint x: 454, startPoint y: 144, endPoint x: 388, endPoint y: 146, distance: 65.3
click at [389, 146] on div "Fields from your file" at bounding box center [454, 145] width 130 height 20
click at [507, 174] on icon "button" at bounding box center [510, 171] width 7 height 7
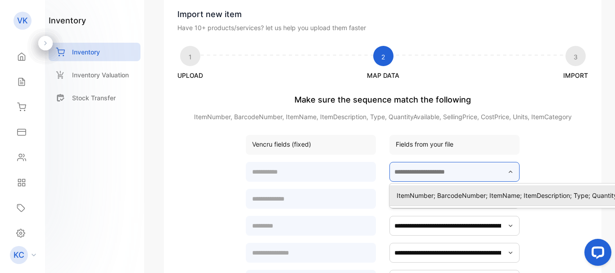
scroll to position [49, 167]
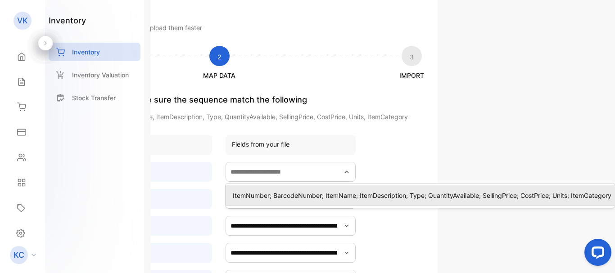
type input "**********"
click at [251, 196] on p "ItemNumber; BarcodeNumber; ItemName; ItemDescription; Type; QuantityAvailable; …" at bounding box center [422, 195] width 378 height 9
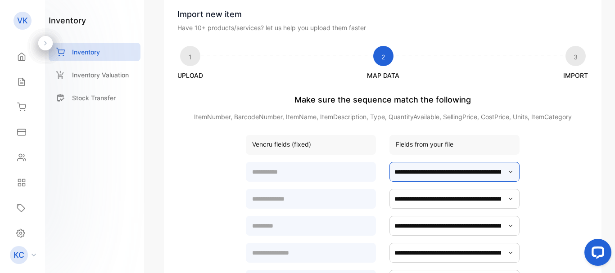
scroll to position [49, 0]
click at [430, 143] on div "Fields from your file" at bounding box center [454, 145] width 130 height 20
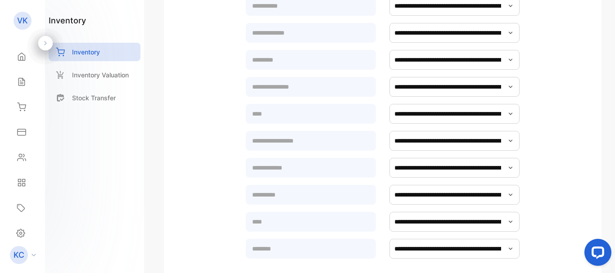
scroll to position [359, 0]
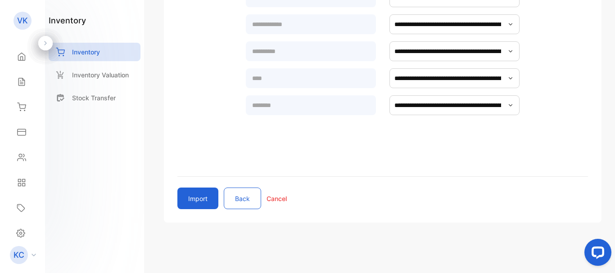
click at [274, 198] on p "Cancel" at bounding box center [276, 198] width 20 height 9
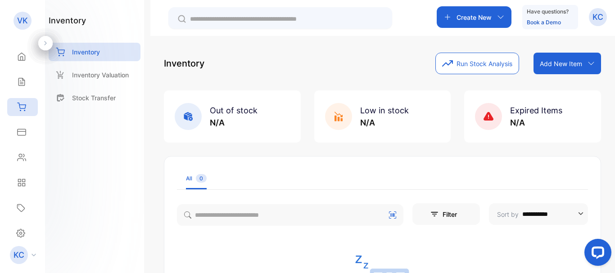
click at [569, 70] on div "Add New Item" at bounding box center [566, 64] width 67 height 22
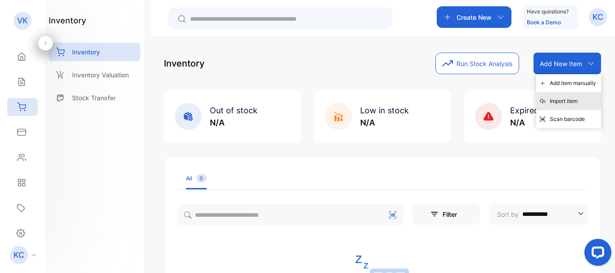
click at [554, 99] on div "Import item" at bounding box center [568, 101] width 65 height 18
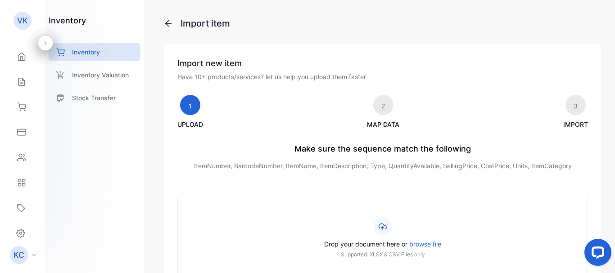
click at [420, 245] on span "browse file" at bounding box center [425, 244] width 32 height 8
click at [0, 0] on input "Drop your document here or browse file Supported: XLSX & CSV Files only" at bounding box center [0, 0] width 0 height 0
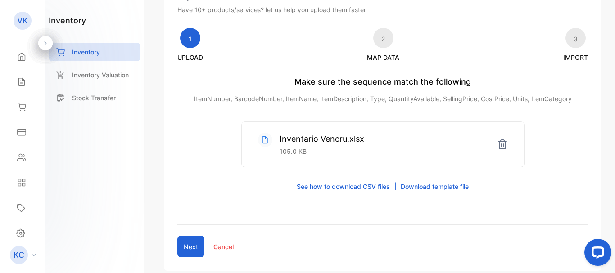
scroll to position [115, 0]
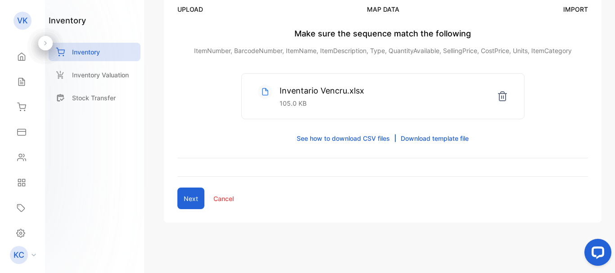
click at [189, 202] on button "Next" at bounding box center [190, 199] width 27 height 22
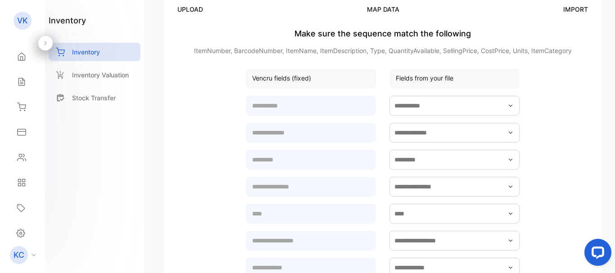
click at [508, 109] on icon "button" at bounding box center [510, 105] width 7 height 7
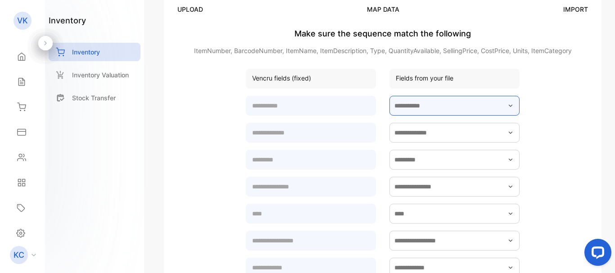
scroll to position [115, 238]
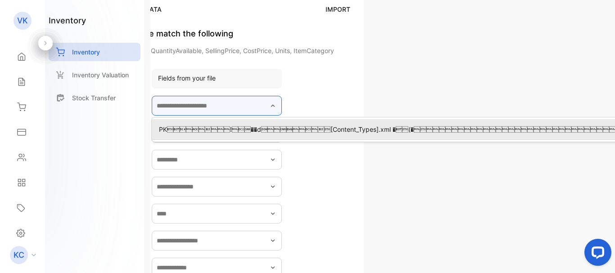
type input "**********"
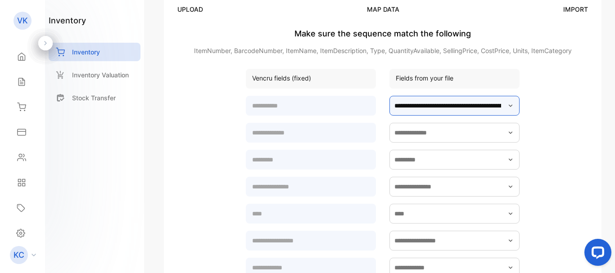
scroll to position [115, 0]
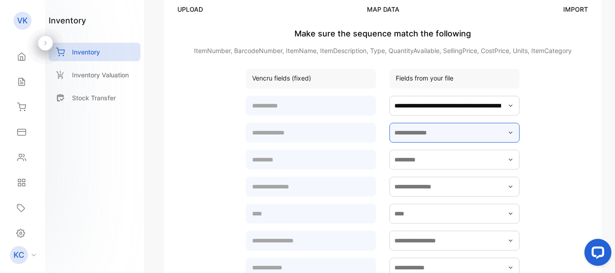
click at [433, 134] on input "text" at bounding box center [454, 133] width 130 height 20
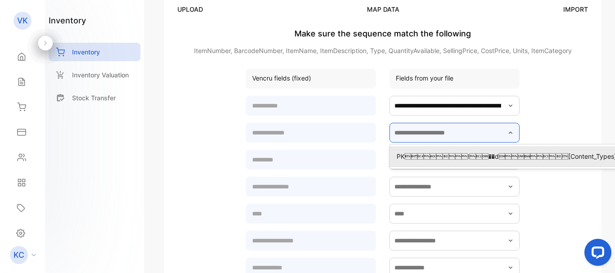
scroll to position [115, 238]
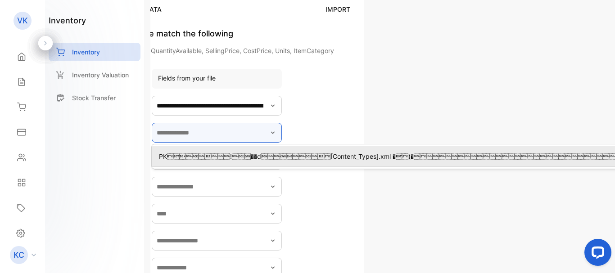
type input "**********"
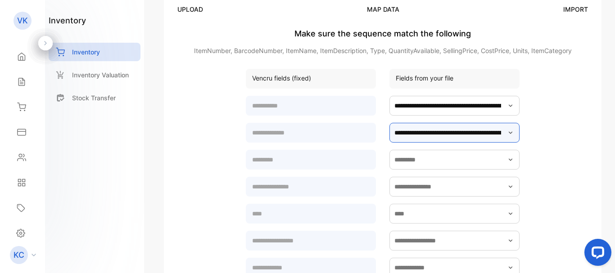
scroll to position [115, 0]
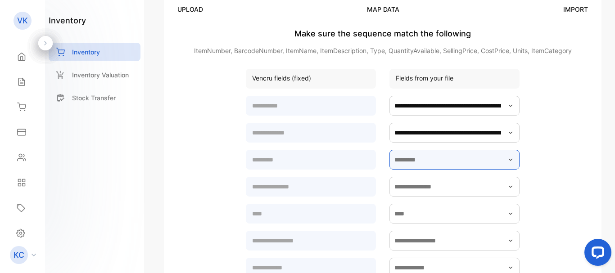
click at [425, 157] on input "text" at bounding box center [454, 160] width 130 height 20
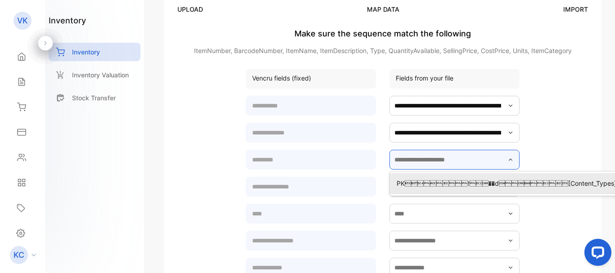
scroll to position [115, 238]
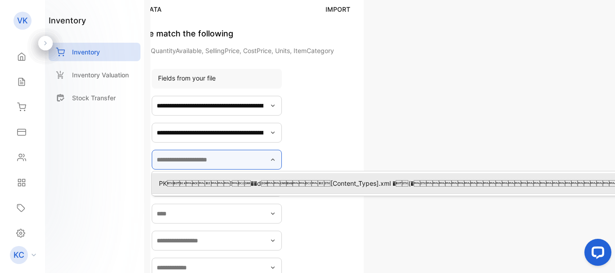
type input "**********"
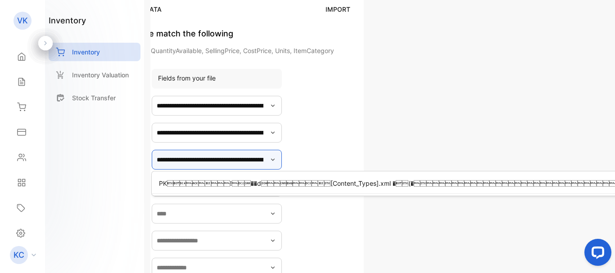
scroll to position [115, 0]
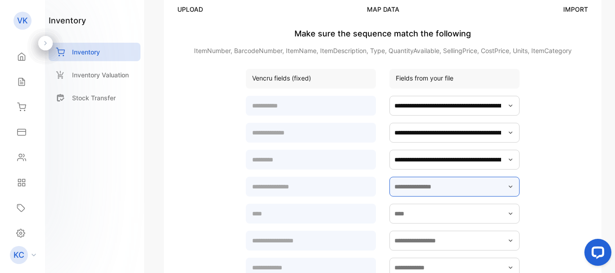
click at [412, 188] on input "text" at bounding box center [454, 187] width 130 height 20
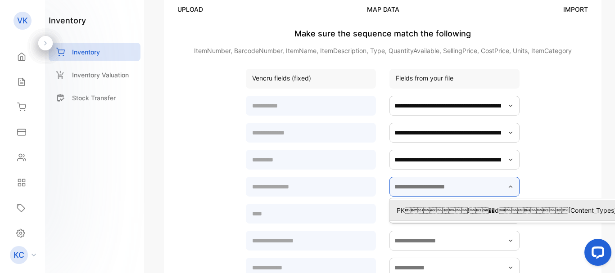
scroll to position [115, 238]
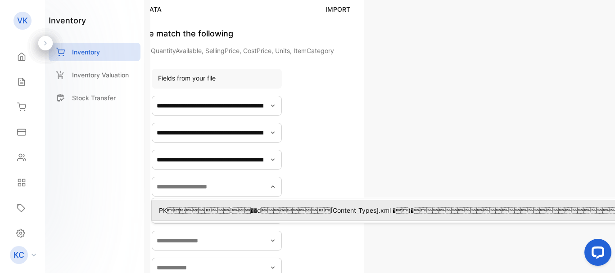
type input "**********"
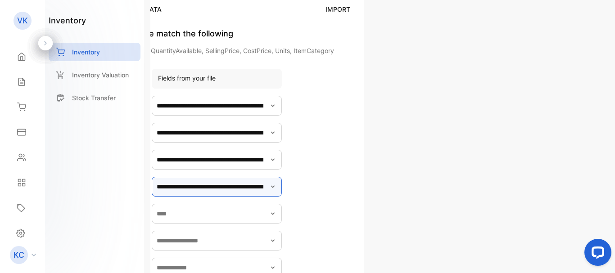
scroll to position [115, 0]
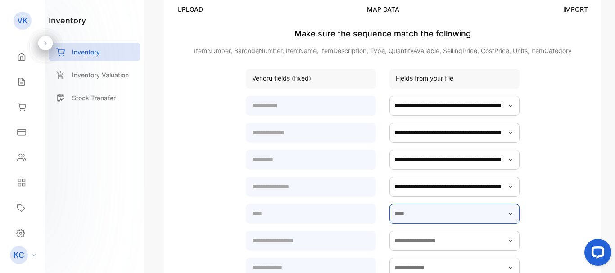
click at [439, 219] on input "text" at bounding box center [454, 214] width 130 height 20
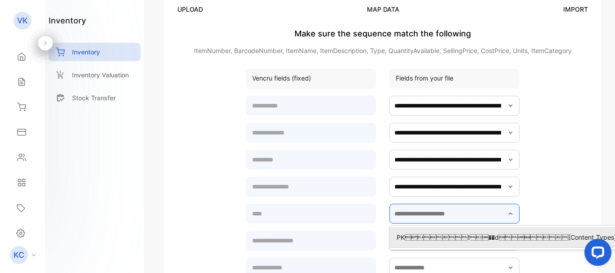
scroll to position [115, 238]
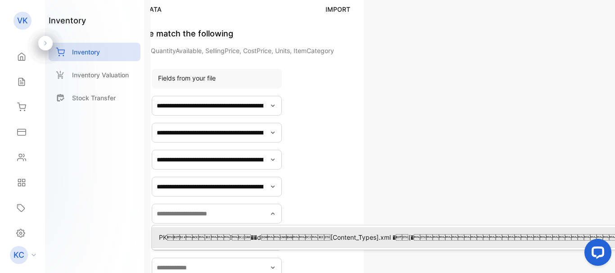
type input "**********"
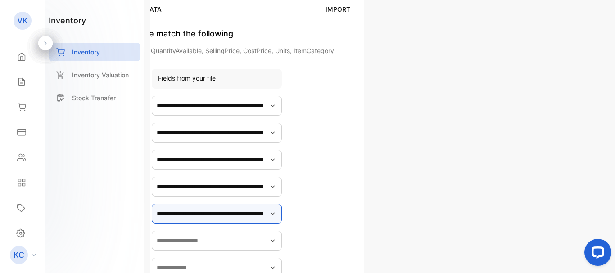
scroll to position [115, 0]
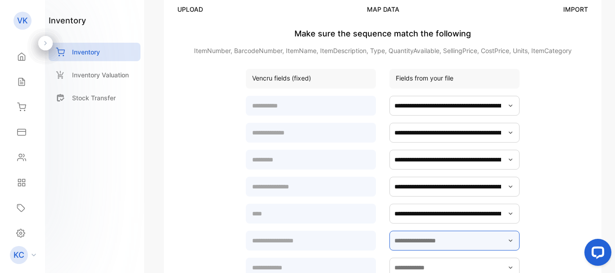
click at [428, 245] on input "text" at bounding box center [454, 241] width 130 height 20
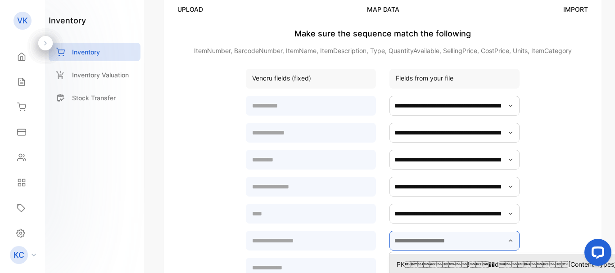
scroll to position [121, 238]
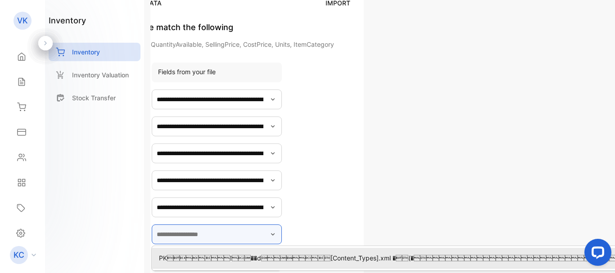
type input "**********"
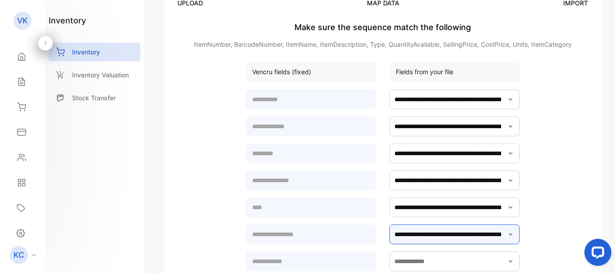
scroll to position [121, 0]
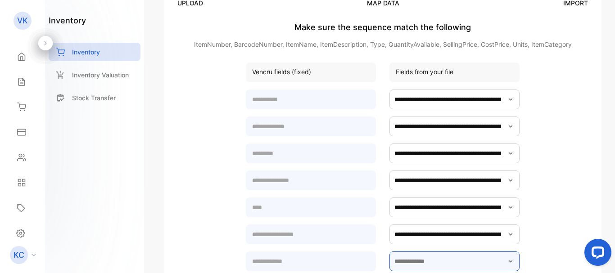
click at [408, 263] on input "text" at bounding box center [454, 262] width 130 height 20
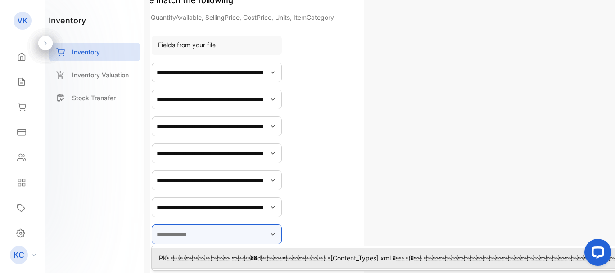
type input "**********"
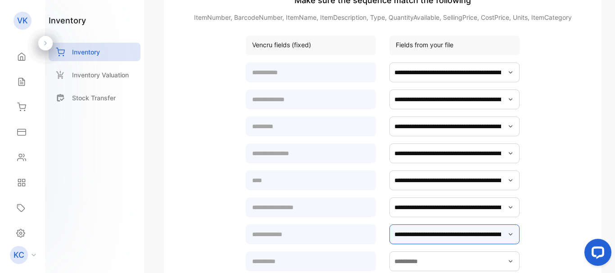
scroll to position [148, 0]
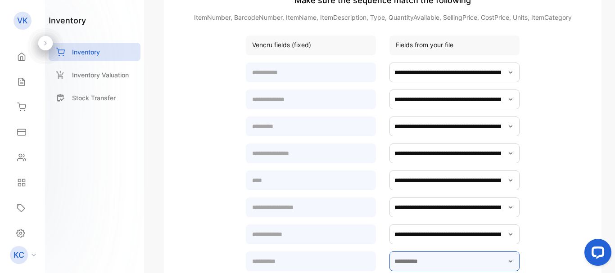
click at [427, 265] on input "text" at bounding box center [454, 262] width 130 height 20
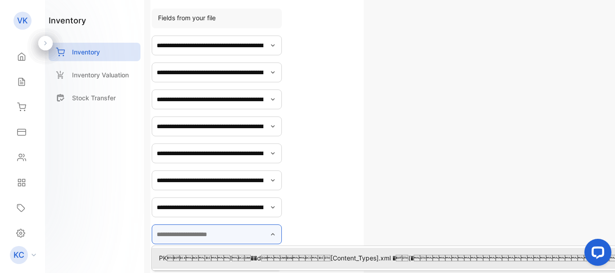
type input "**********"
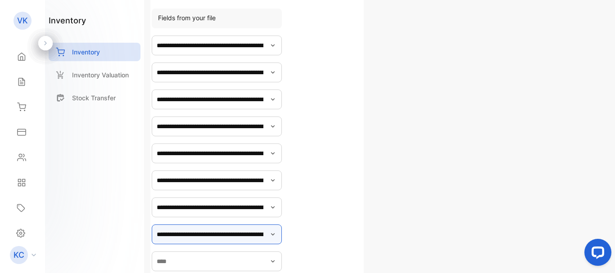
scroll to position [175, 0]
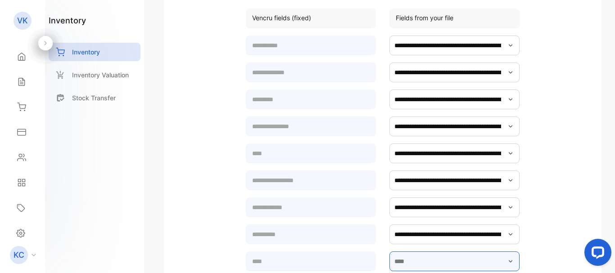
click at [415, 266] on input "text" at bounding box center [454, 262] width 130 height 20
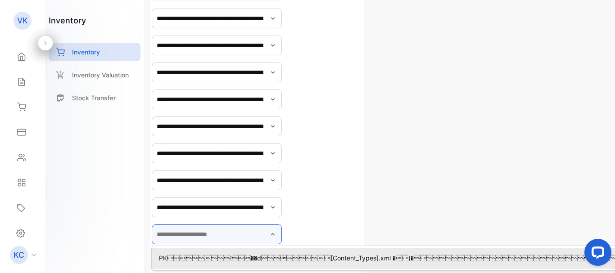
type input "**********"
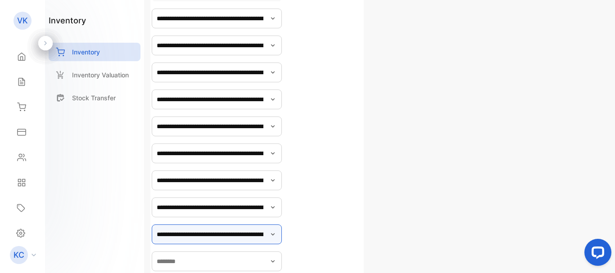
scroll to position [202, 0]
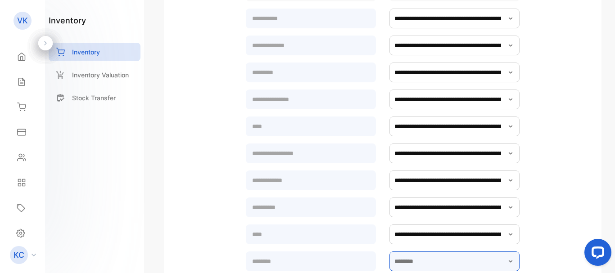
click at [421, 263] on input "text" at bounding box center [454, 262] width 130 height 20
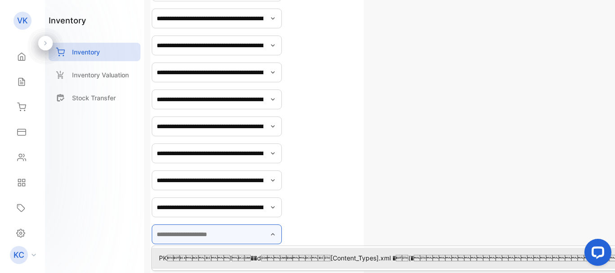
type input "**********"
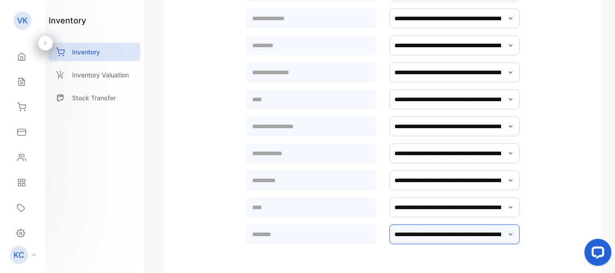
scroll to position [359, 0]
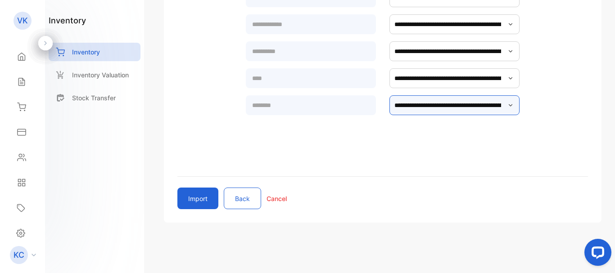
drag, startPoint x: 614, startPoint y: 157, endPoint x: 31, endPoint y: 0, distance: 603.6
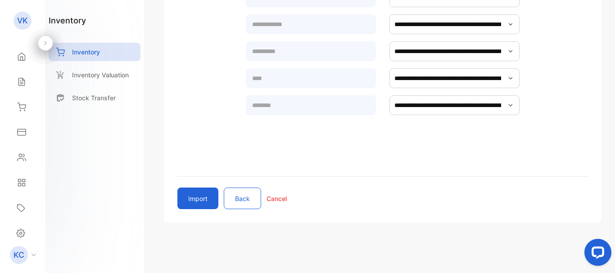
click at [188, 201] on button "Import" at bounding box center [197, 199] width 41 height 22
click at [273, 201] on p "Cancel" at bounding box center [276, 198] width 20 height 9
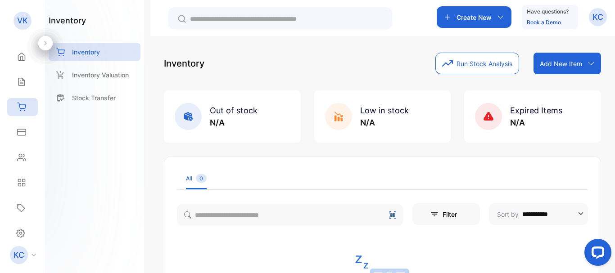
click at [565, 63] on p "Add New Item" at bounding box center [560, 63] width 42 height 9
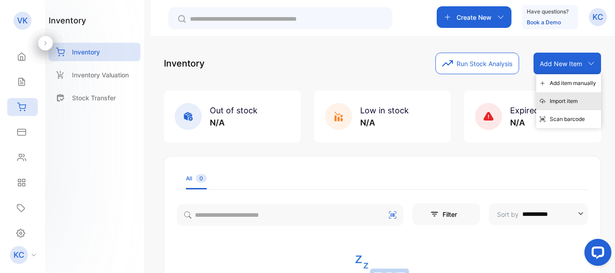
click at [551, 98] on div "Import item" at bounding box center [568, 101] width 65 height 18
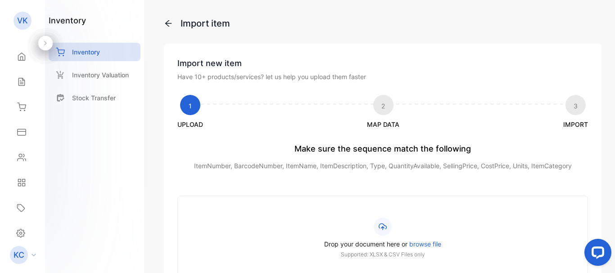
click at [425, 242] on span "browse file" at bounding box center [425, 244] width 32 height 8
click at [0, 0] on input "Drop your document here or browse file Supported: XLSX & CSV Files only" at bounding box center [0, 0] width 0 height 0
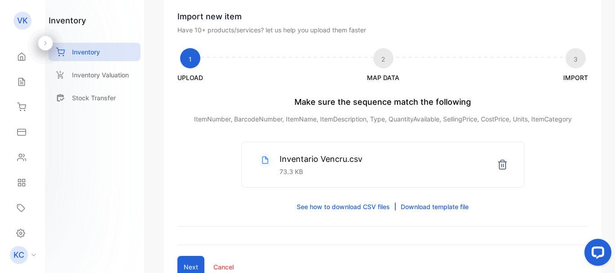
scroll to position [115, 0]
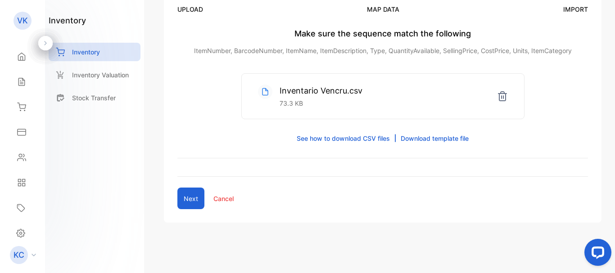
click at [191, 205] on button "Next" at bounding box center [190, 199] width 27 height 22
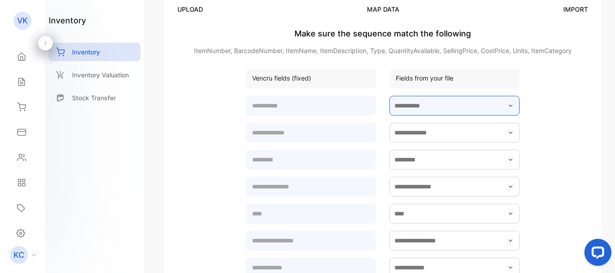
click at [481, 106] on input "text" at bounding box center [454, 106] width 130 height 20
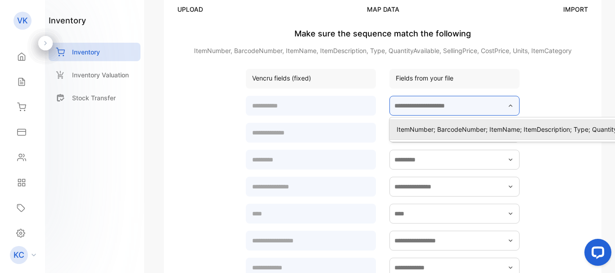
scroll to position [115, 167]
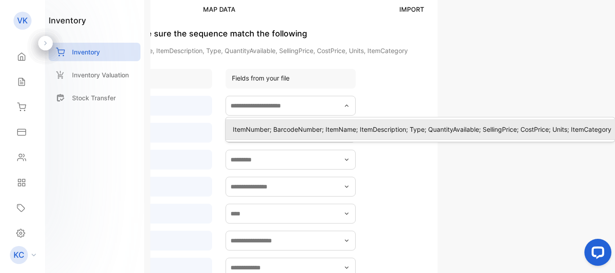
click at [332, 125] on p "ItemNumber; BarcodeNumber; ItemName; ItemDescription; Type; QuantityAvailable; …" at bounding box center [422, 129] width 378 height 9
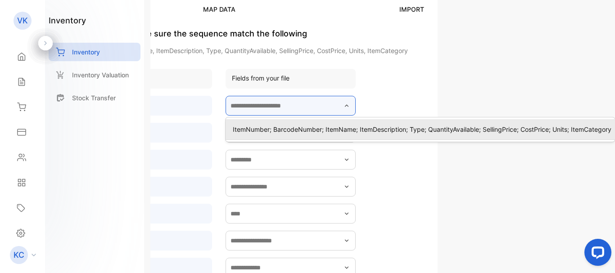
type input "**********"
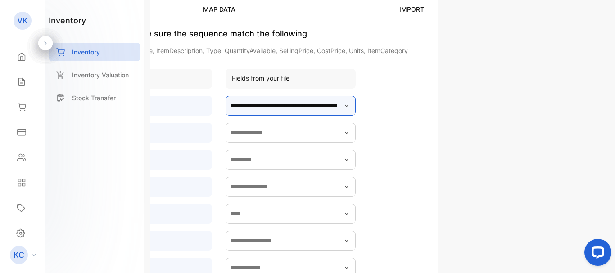
scroll to position [115, 0]
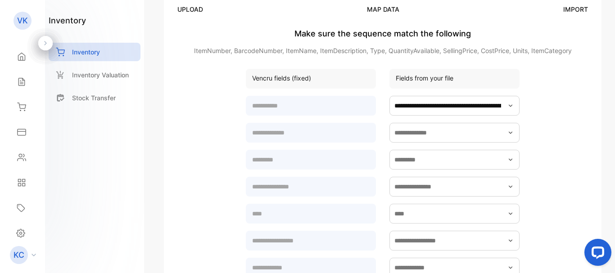
click at [455, 144] on div "**********" at bounding box center [383, 248] width 274 height 308
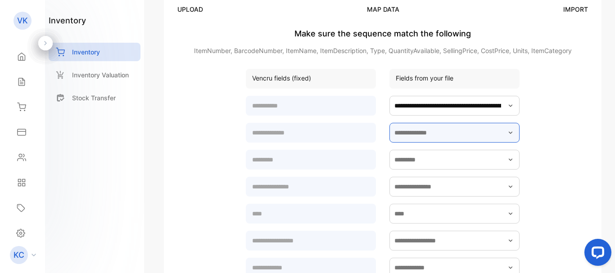
click at [474, 133] on input "text" at bounding box center [454, 133] width 130 height 20
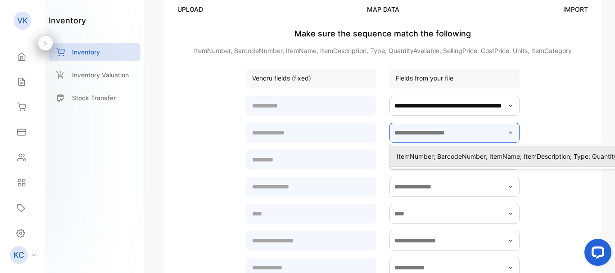
scroll to position [115, 167]
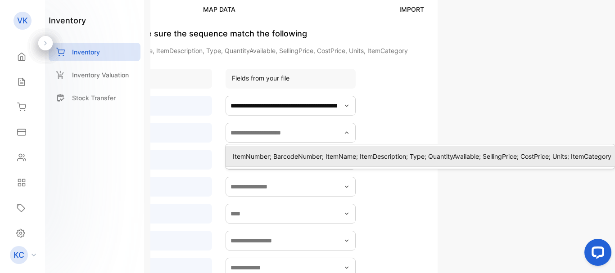
click at [360, 165] on li "ItemNumber; BarcodeNumber; ItemName; ItemDescription; Type; QuantityAvailable; …" at bounding box center [419, 156] width 389 height 21
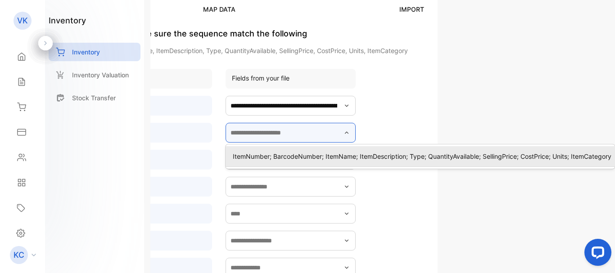
type input "**********"
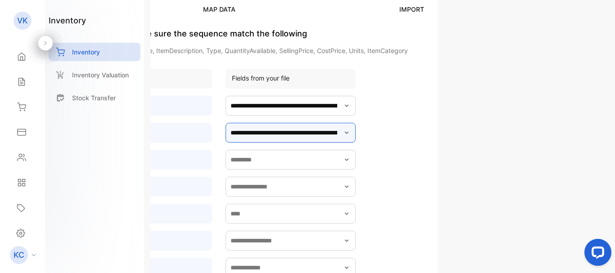
scroll to position [115, 0]
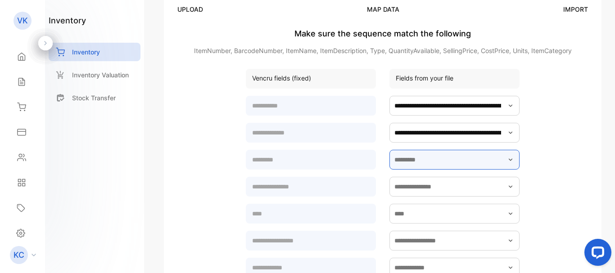
click at [421, 162] on input "text" at bounding box center [454, 160] width 130 height 20
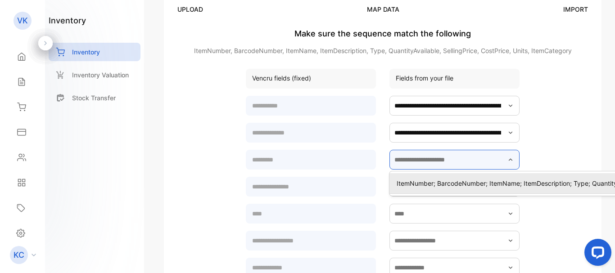
scroll to position [115, 167]
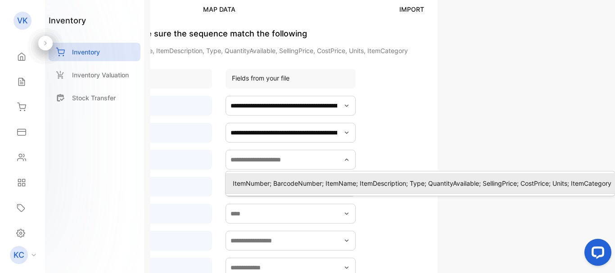
click at [427, 180] on p "ItemNumber; BarcodeNumber; ItemName; ItemDescription; Type; QuantityAvailable; …" at bounding box center [422, 183] width 378 height 9
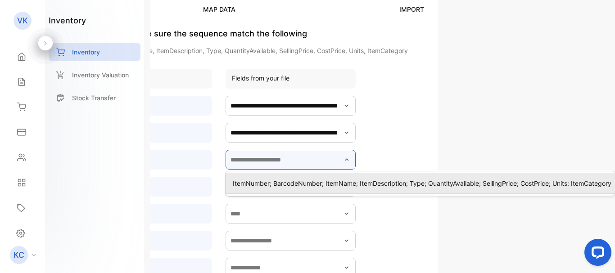
type input "**********"
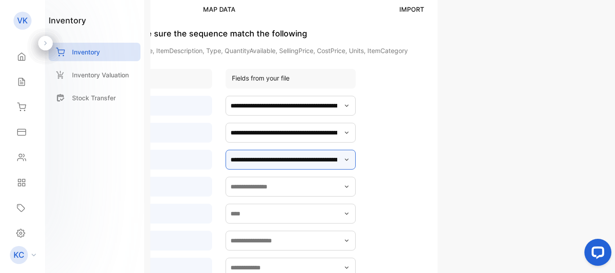
scroll to position [115, 0]
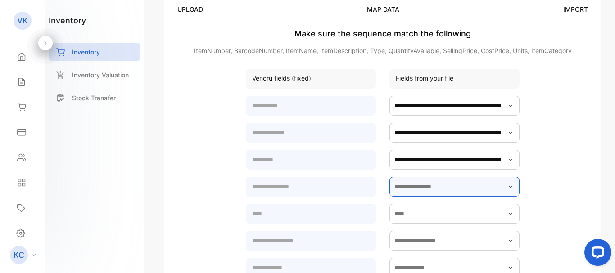
click at [418, 184] on input "text" at bounding box center [454, 187] width 130 height 20
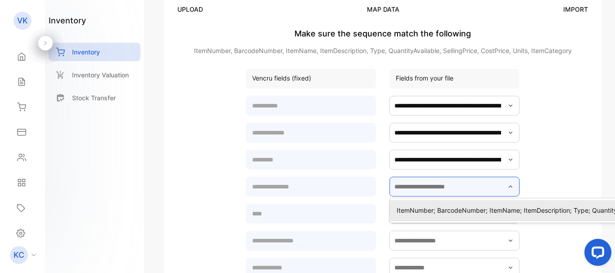
scroll to position [115, 167]
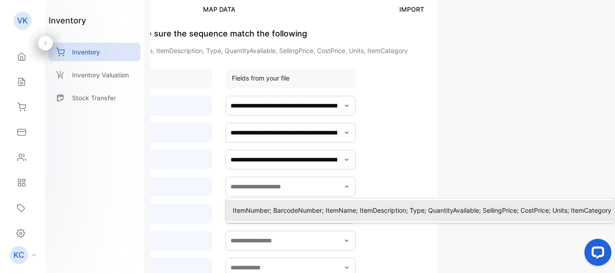
click at [327, 210] on p "ItemNumber; BarcodeNumber; ItemName; ItemDescription; Type; QuantityAvailable; …" at bounding box center [422, 210] width 378 height 9
type input "**********"
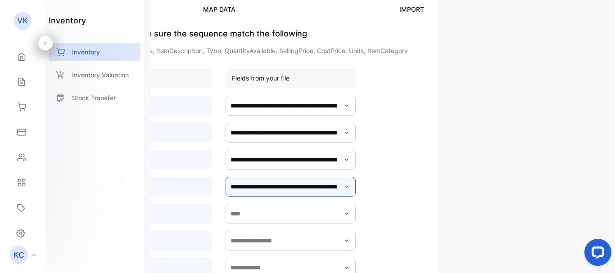
scroll to position [115, 0]
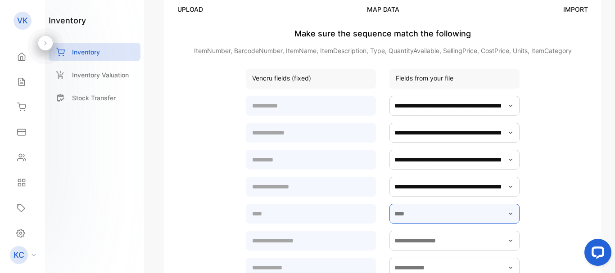
click at [429, 216] on input "text" at bounding box center [454, 214] width 130 height 20
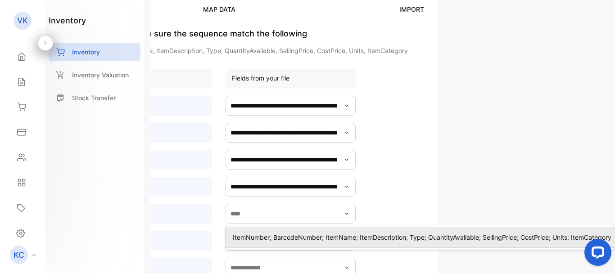
click at [320, 237] on p "ItemNumber; BarcodeNumber; ItemName; ItemDescription; Type; QuantityAvailable; …" at bounding box center [422, 237] width 378 height 9
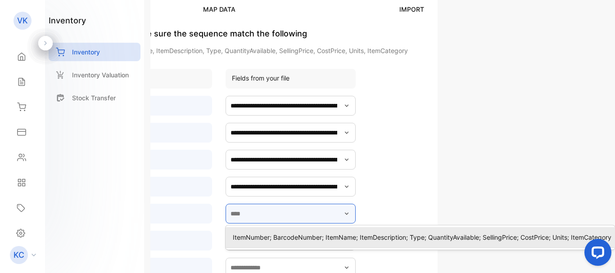
type input "**********"
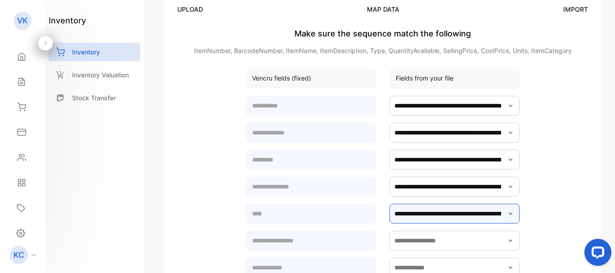
scroll to position [115, 0]
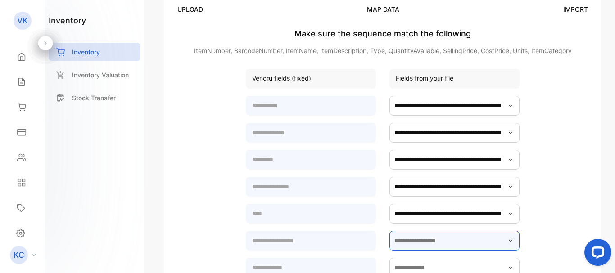
click at [432, 241] on input "text" at bounding box center [454, 241] width 130 height 20
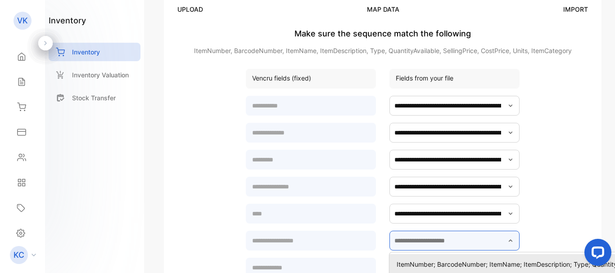
scroll to position [121, 167]
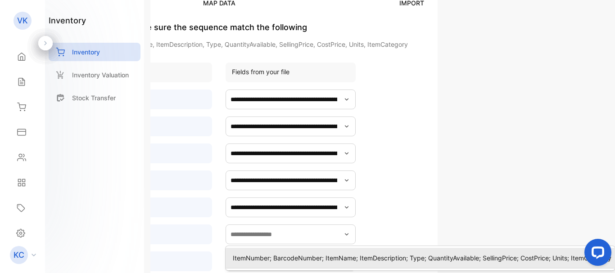
click at [369, 260] on p "ItemNumber; BarcodeNumber; ItemName; ItemDescription; Type; QuantityAvailable; …" at bounding box center [422, 257] width 378 height 9
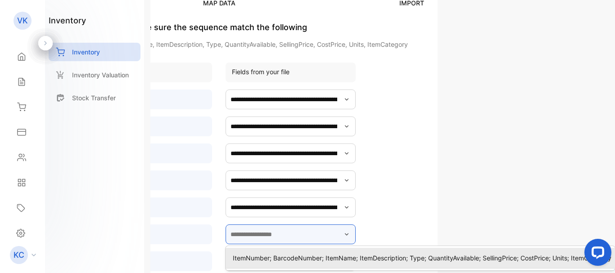
type input "**********"
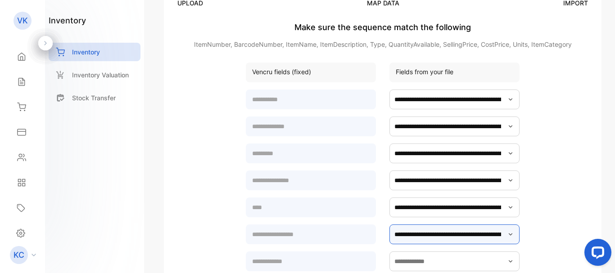
scroll to position [121, 0]
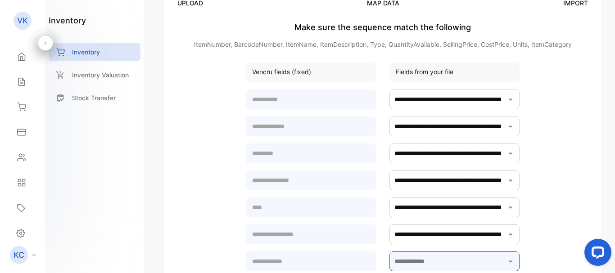
click at [446, 257] on input "text" at bounding box center [454, 262] width 130 height 20
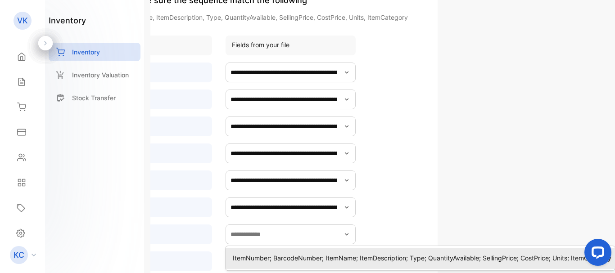
click at [364, 262] on p "ItemNumber; BarcodeNumber; ItemName; ItemDescription; Type; QuantityAvailable; …" at bounding box center [422, 257] width 378 height 9
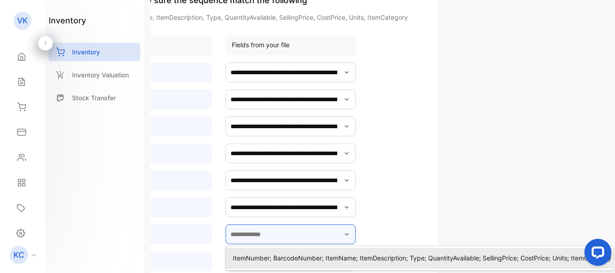
type input "**********"
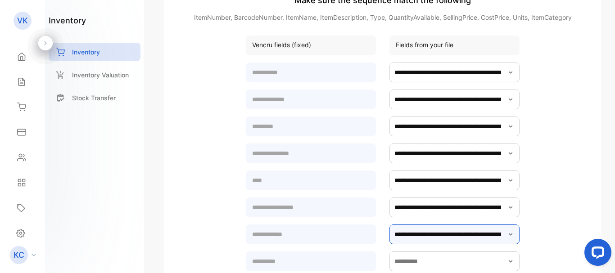
scroll to position [148, 0]
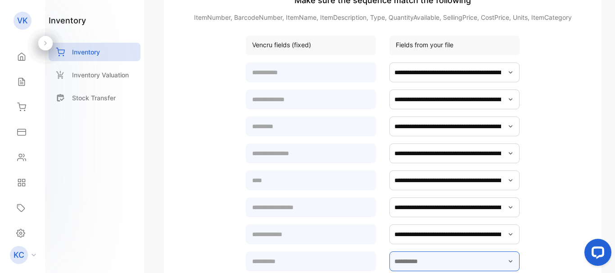
click at [458, 260] on input "text" at bounding box center [454, 262] width 130 height 20
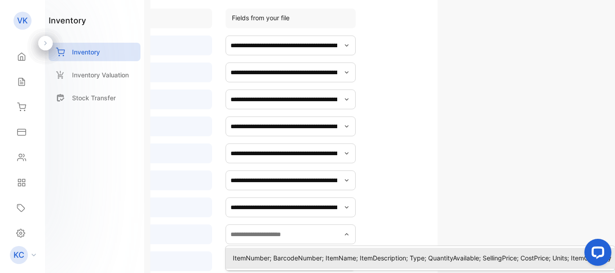
click at [421, 259] on p "ItemNumber; BarcodeNumber; ItemName; ItemDescription; Type; QuantityAvailable; …" at bounding box center [422, 257] width 378 height 9
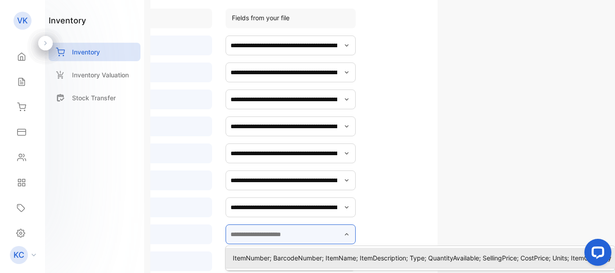
type input "**********"
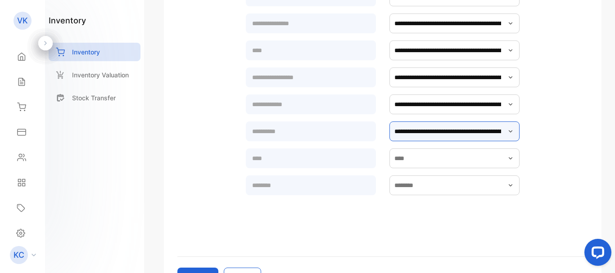
scroll to position [287, 0]
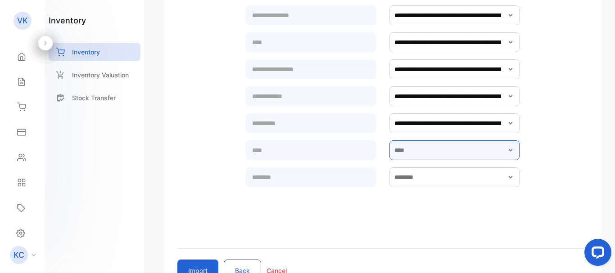
click at [453, 157] on input "text" at bounding box center [454, 150] width 130 height 20
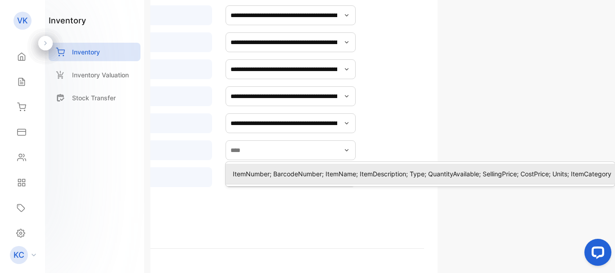
click at [406, 178] on p "ItemNumber; BarcodeNumber; ItemName; ItemDescription; Type; QuantityAvailable; …" at bounding box center [422, 173] width 378 height 9
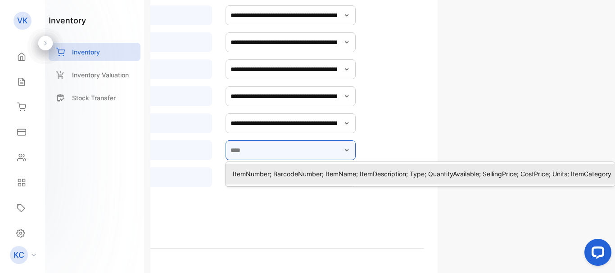
type input "**********"
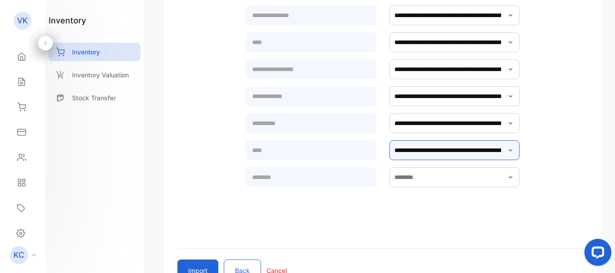
scroll to position [287, 0]
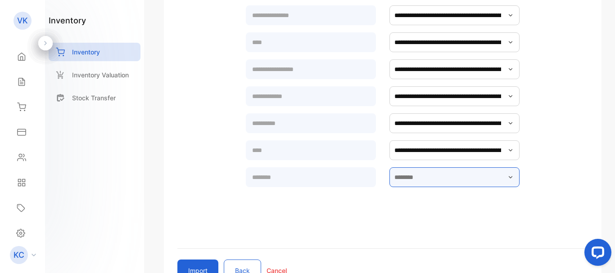
click at [424, 180] on input "text" at bounding box center [454, 177] width 130 height 20
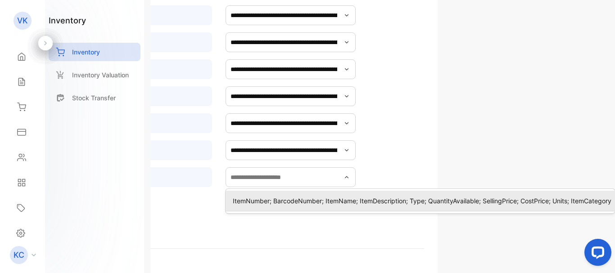
click at [376, 197] on p "ItemNumber; BarcodeNumber; ItemName; ItemDescription; Type; QuantityAvailable; …" at bounding box center [422, 200] width 378 height 9
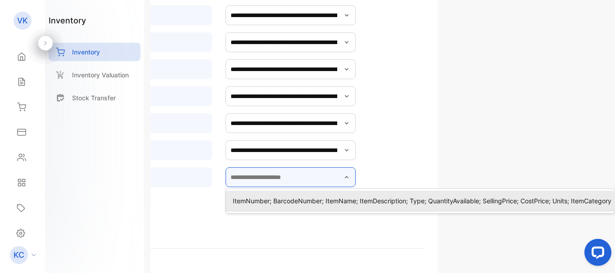
type input "**********"
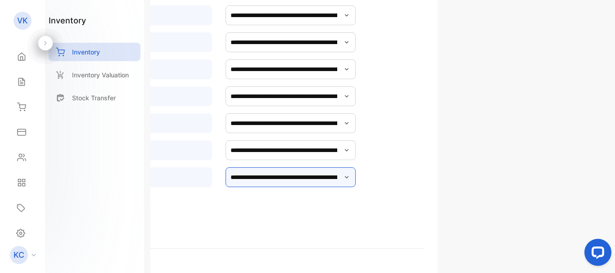
scroll to position [287, 0]
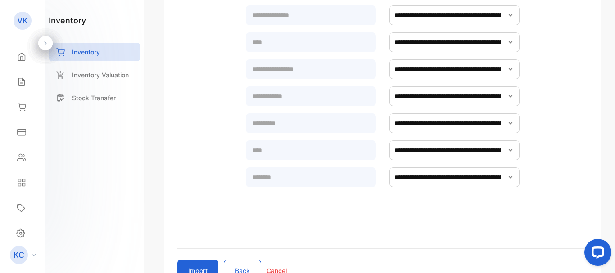
click at [194, 266] on button "Import" at bounding box center [197, 271] width 41 height 22
click at [278, 270] on p "Cancel" at bounding box center [276, 270] width 20 height 9
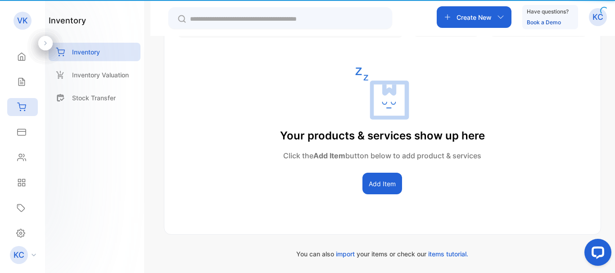
scroll to position [188, 0]
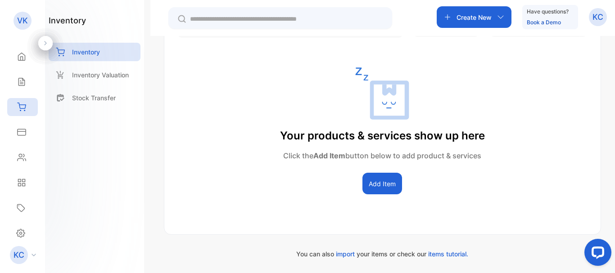
click at [392, 169] on div "Your products & services show up here Click the Add Item button below to add pr…" at bounding box center [382, 131] width 436 height 128
click at [382, 184] on button "Add Item" at bounding box center [382, 184] width 40 height 22
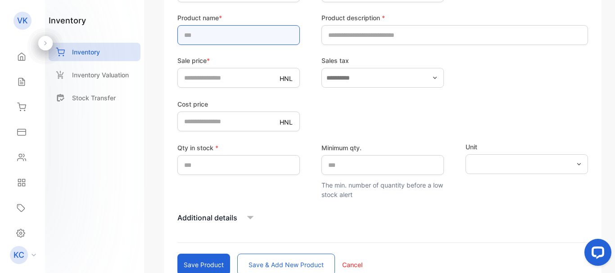
click at [239, 34] on input "text" at bounding box center [238, 35] width 122 height 20
type input "*****"
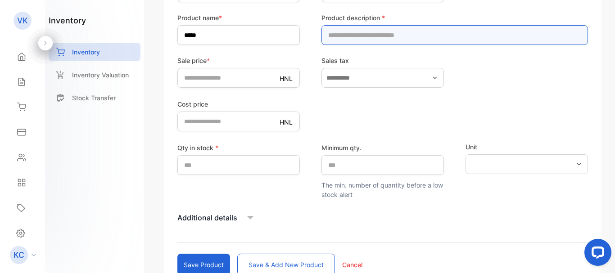
click at [355, 39] on input "text" at bounding box center [454, 35] width 266 height 20
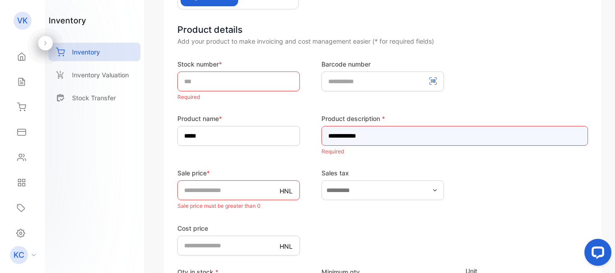
scroll to position [98, 0]
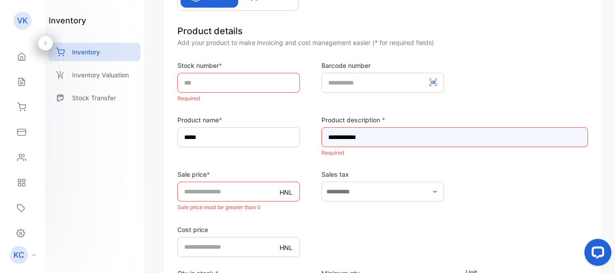
type input "**********"
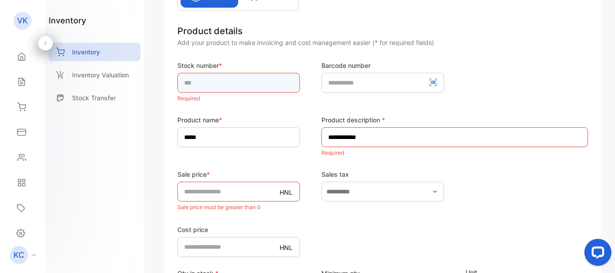
click at [225, 82] on input "text" at bounding box center [238, 83] width 122 height 20
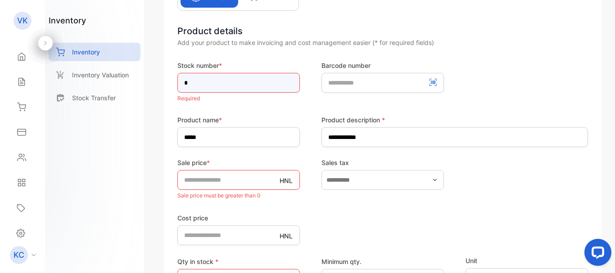
type input "*"
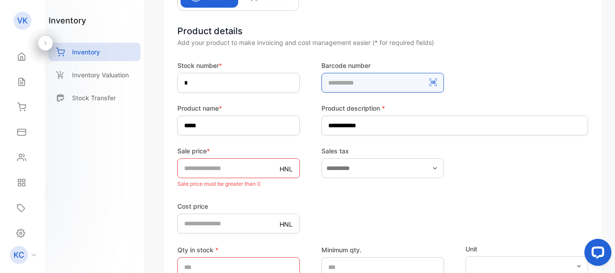
click at [386, 85] on number-inputBarcodeNumber "number" at bounding box center [382, 83] width 122 height 20
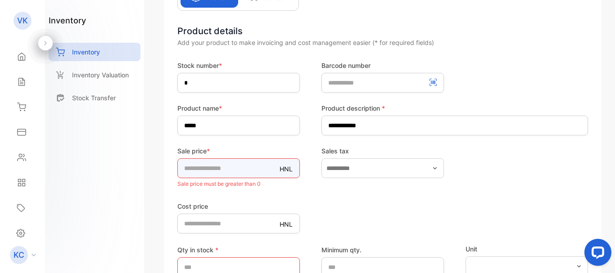
click at [205, 172] on input "*" at bounding box center [238, 168] width 122 height 20
type input "**"
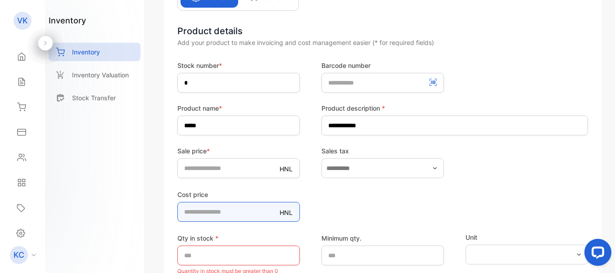
click at [226, 229] on form "**********" at bounding box center [382, 213] width 410 height 305
type price-inputcostofitem "**"
click at [236, 265] on p "Quantity in stock must be greater than 0" at bounding box center [238, 271] width 122 height 12
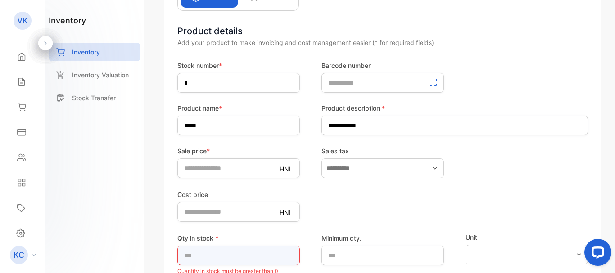
click at [211, 254] on input "*" at bounding box center [238, 256] width 122 height 20
type input "*"
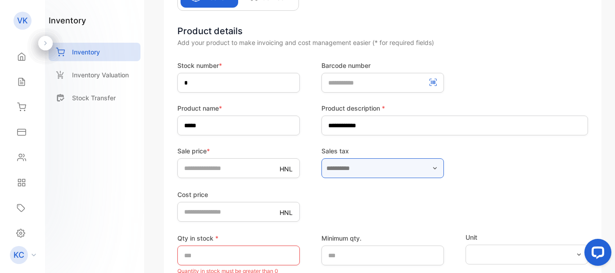
click at [427, 170] on input "text" at bounding box center [382, 168] width 122 height 20
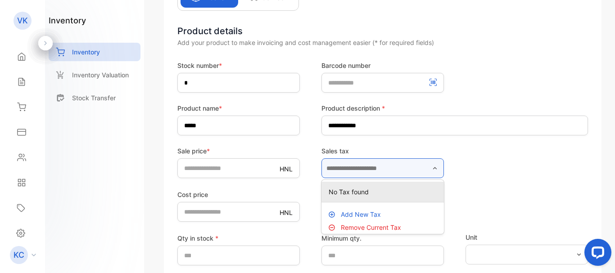
click at [427, 170] on input "text" at bounding box center [382, 168] width 122 height 20
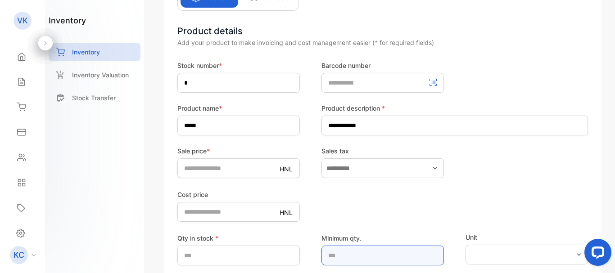
click at [335, 255] on qty\ "*" at bounding box center [382, 256] width 122 height 20
type qty\ "*"
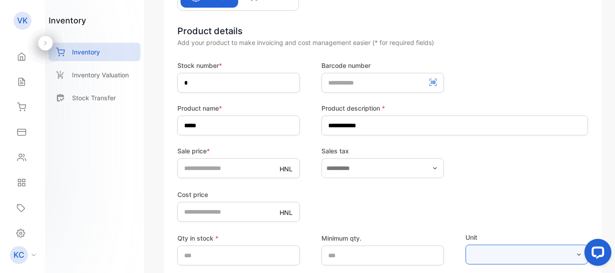
click at [472, 257] on input "text" at bounding box center [526, 255] width 122 height 20
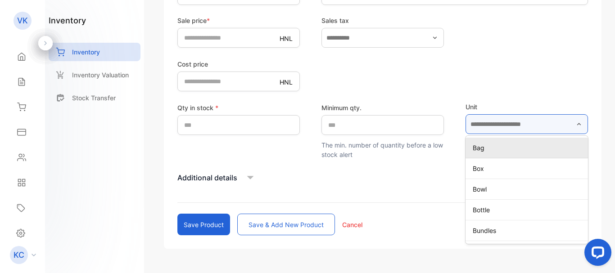
scroll to position [226, 0]
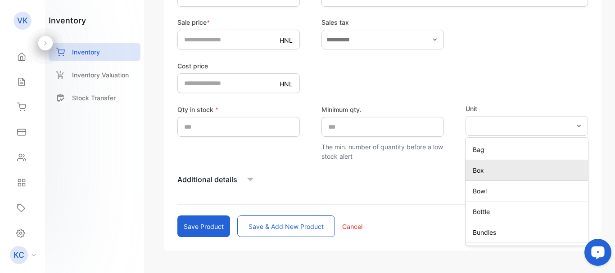
click at [491, 165] on div "Box" at bounding box center [526, 170] width 122 height 13
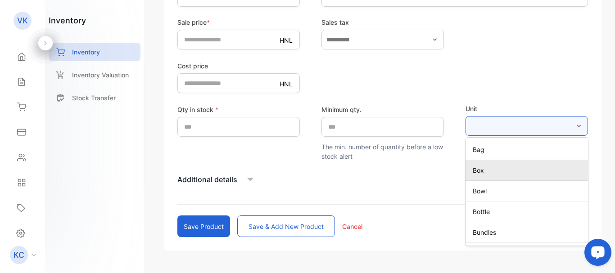
type input "***"
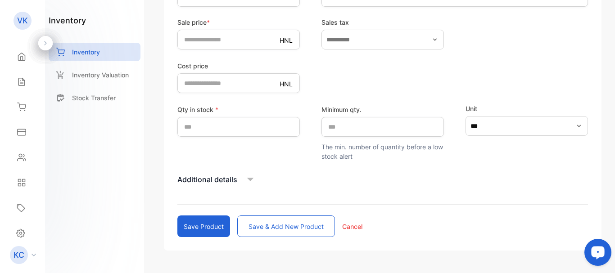
click at [201, 224] on button "Save product" at bounding box center [203, 227] width 53 height 22
type input "*"
type price-inputcostofitem "*"
type input "*"
type qty\ "*"
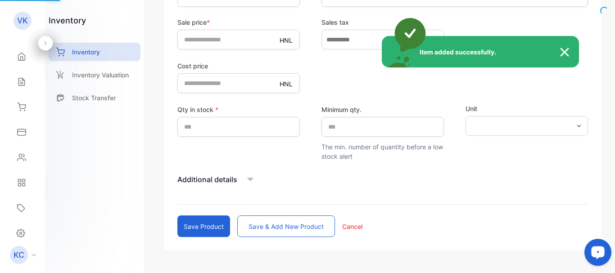
scroll to position [129, 0]
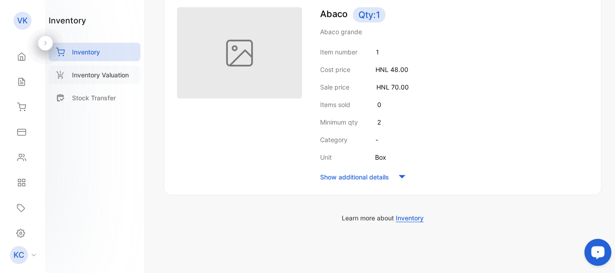
click at [121, 81] on div "Inventory Valuation" at bounding box center [95, 75] width 92 height 18
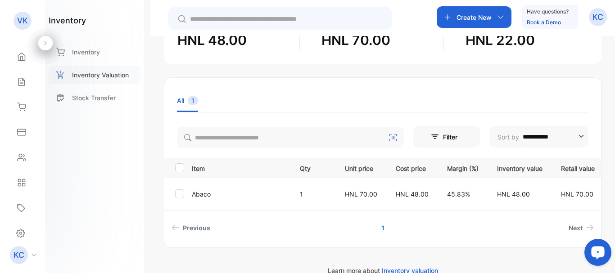
scroll to position [102, 0]
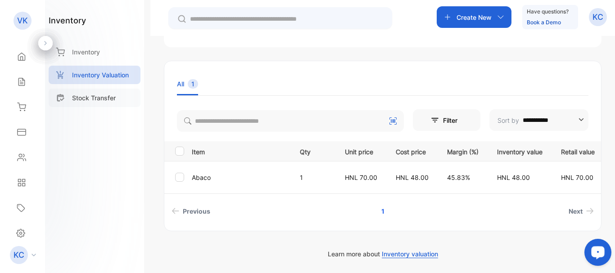
click at [99, 97] on p "Stock Transfer" at bounding box center [94, 97] width 44 height 9
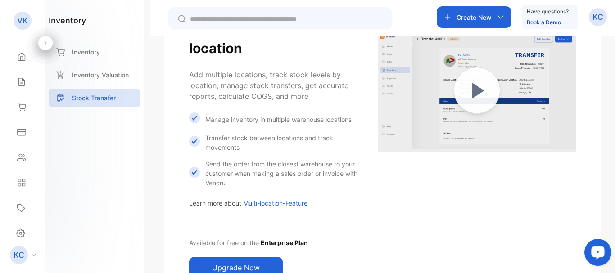
scroll to position [92, 0]
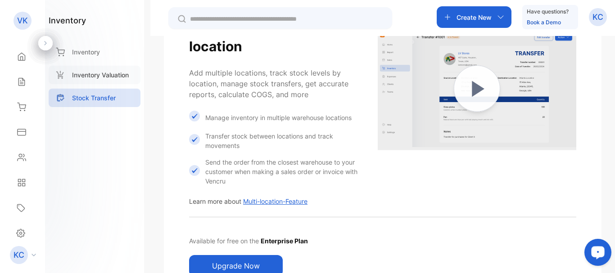
click at [106, 72] on p "Inventory Valuation" at bounding box center [100, 74] width 57 height 9
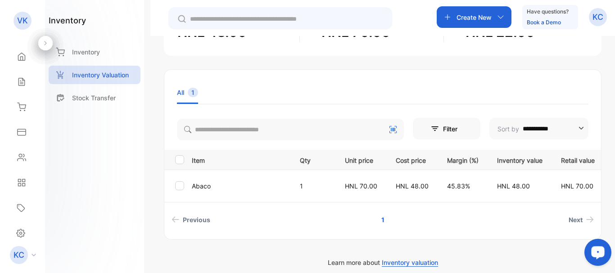
scroll to position [104, 0]
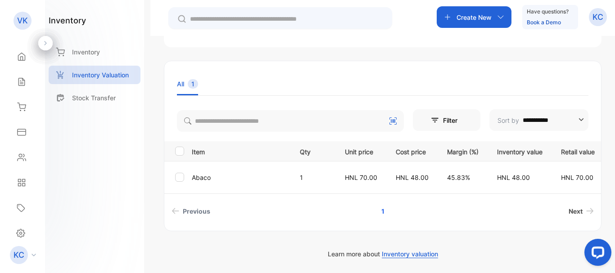
click at [572, 214] on span "Next" at bounding box center [575, 211] width 14 height 9
click at [578, 207] on span "Next" at bounding box center [575, 211] width 14 height 9
click at [546, 214] on li "Next" at bounding box center [511, 211] width 172 height 17
click at [95, 99] on p "Stock Transfer" at bounding box center [94, 97] width 44 height 9
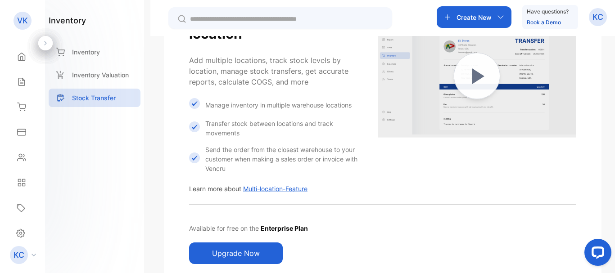
click at [488, 84] on img at bounding box center [477, 75] width 198 height 159
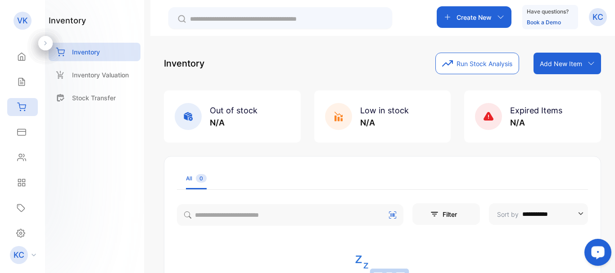
click at [20, 22] on p "VK" at bounding box center [22, 21] width 11 height 12
click at [28, 235] on div "Settings" at bounding box center [22, 233] width 27 height 18
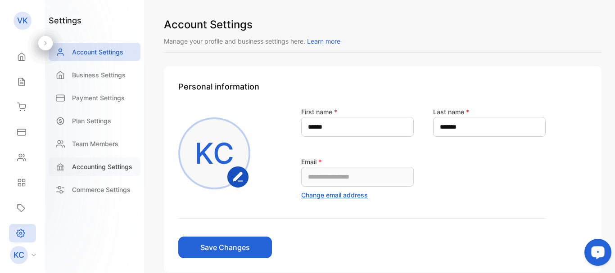
click at [117, 165] on p "Accounting Settings" at bounding box center [102, 166] width 60 height 9
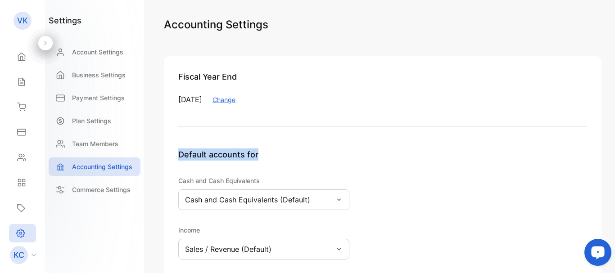
drag, startPoint x: 611, startPoint y: 107, endPoint x: 614, endPoint y: 216, distance: 109.4
click at [614, 216] on div "Accounting Settings Fiscal Year End [DATE] Change Default accounts for Cash and…" at bounding box center [382, 136] width 464 height 273
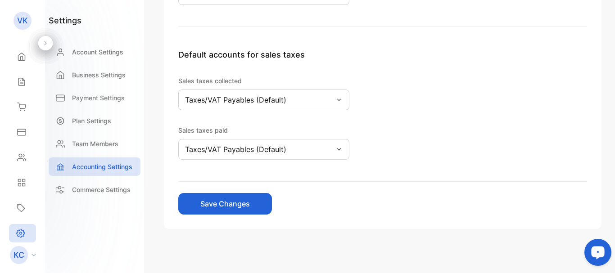
scroll to position [310, 0]
